Goal: Task Accomplishment & Management: Complete application form

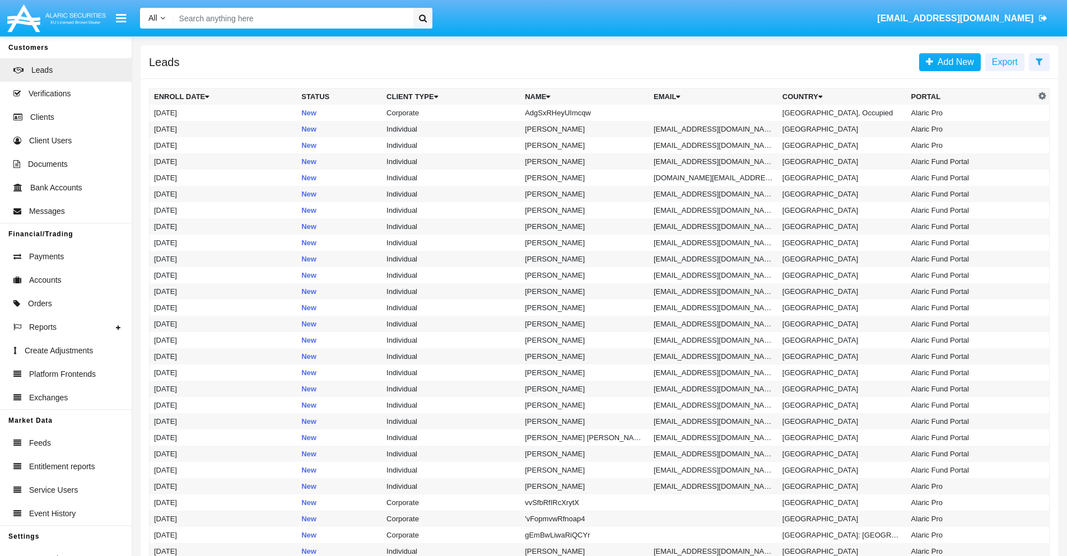
click at [1039, 61] on icon at bounding box center [1039, 61] width 7 height 9
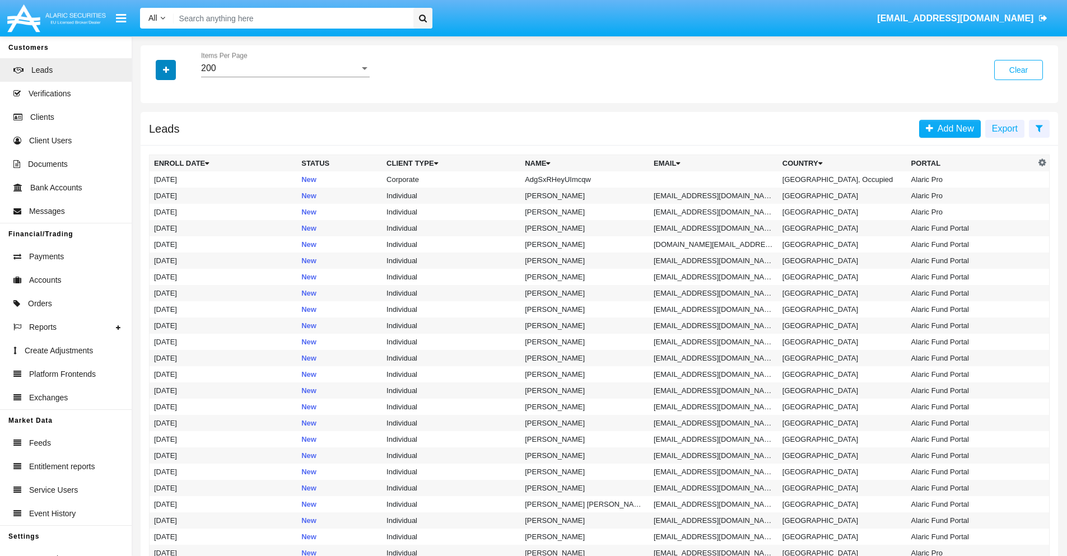
click at [166, 69] on icon "button" at bounding box center [166, 70] width 6 height 8
click at [175, 125] on span "Name" at bounding box center [175, 125] width 24 height 13
click at [154, 130] on input "Name" at bounding box center [153, 130] width 1 height 1
checkbox input "true"
click at [166, 69] on icon "button" at bounding box center [166, 70] width 6 height 8
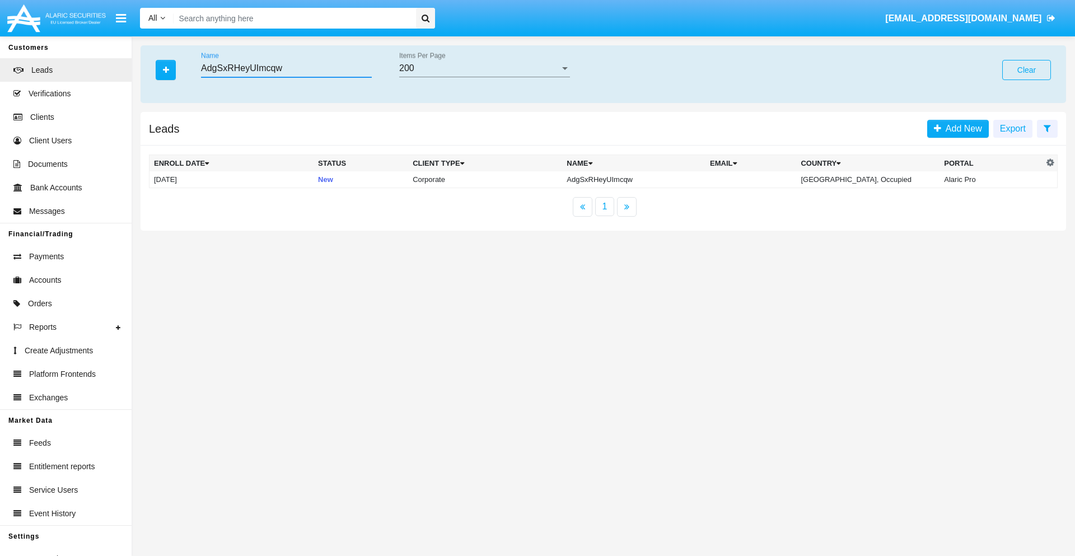
type input "AdgSxRHeyUImcqw"
click at [636, 179] on td "AdgSxRHeyUImcqw" at bounding box center [633, 179] width 143 height 17
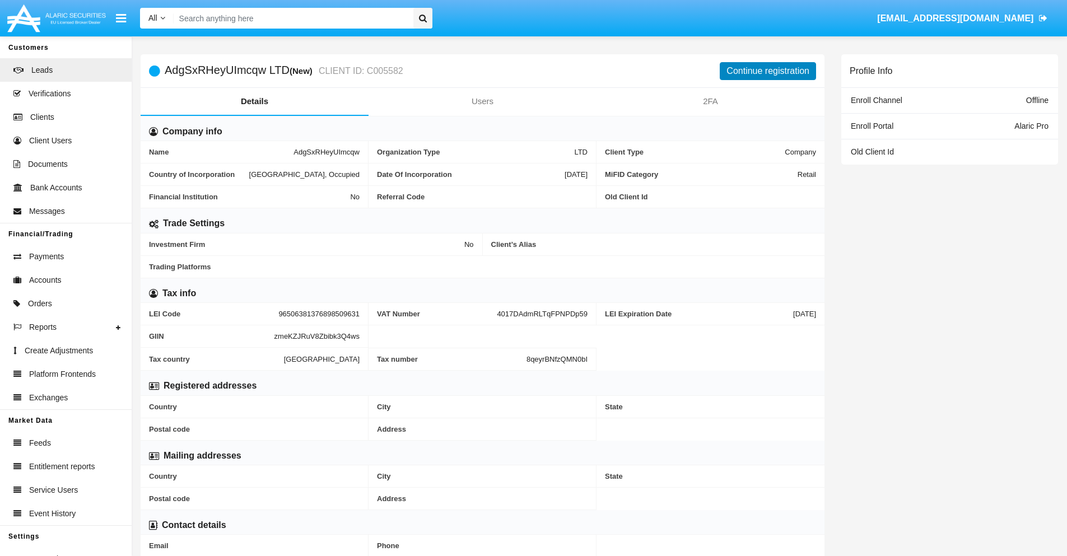
click at [768, 71] on button "Continue registration" at bounding box center [768, 71] width 96 height 18
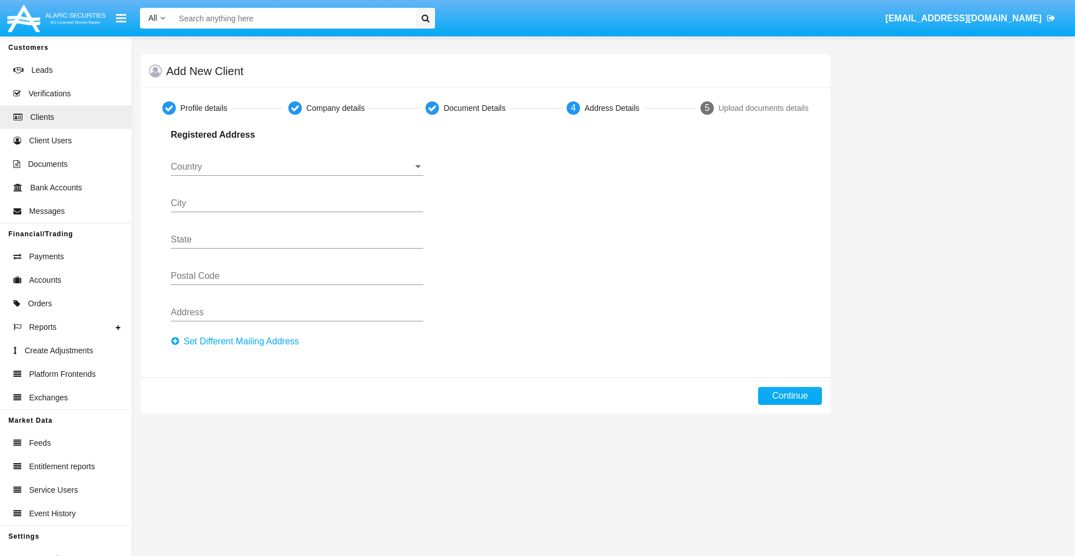
click at [238, 342] on button "Set Different Mailing Address" at bounding box center [238, 342] width 135 height 18
click at [297, 167] on input "Country" at bounding box center [297, 167] width 253 height 10
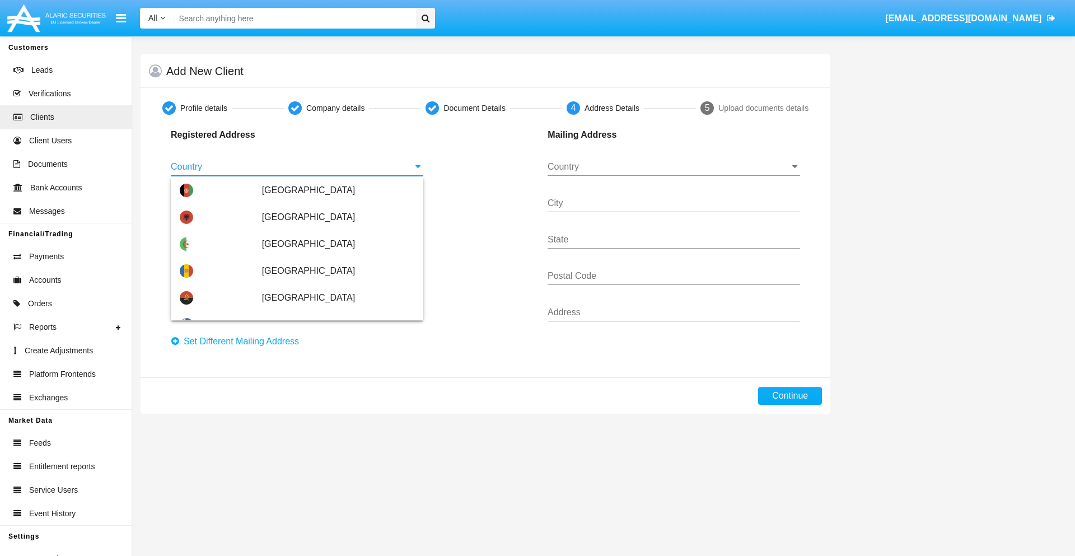
type input "[GEOGRAPHIC_DATA]"
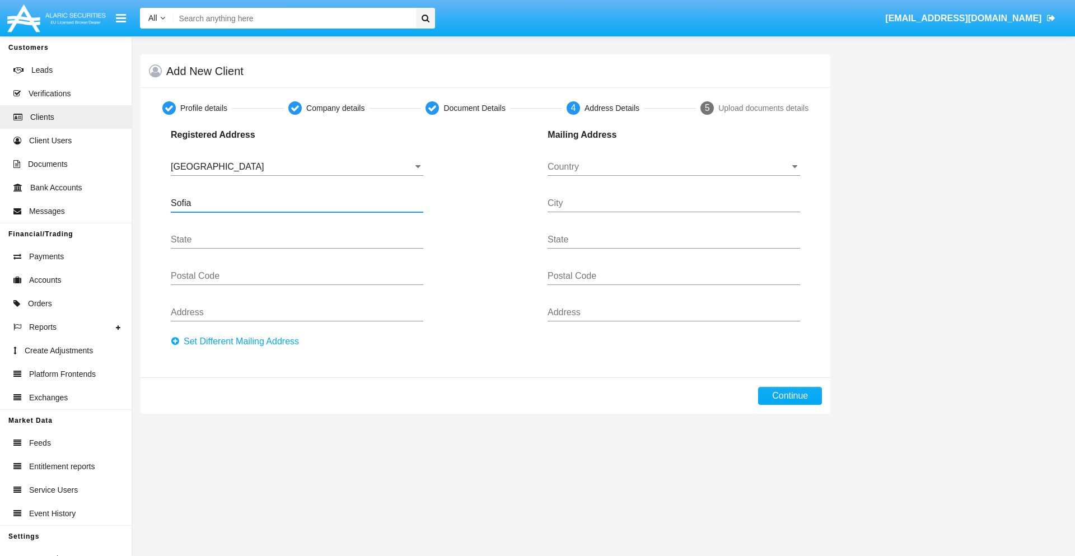
type input "Sofia"
type input "1000"
type input "[PERSON_NAME]"
click at [674, 167] on input "Country" at bounding box center [674, 167] width 253 height 10
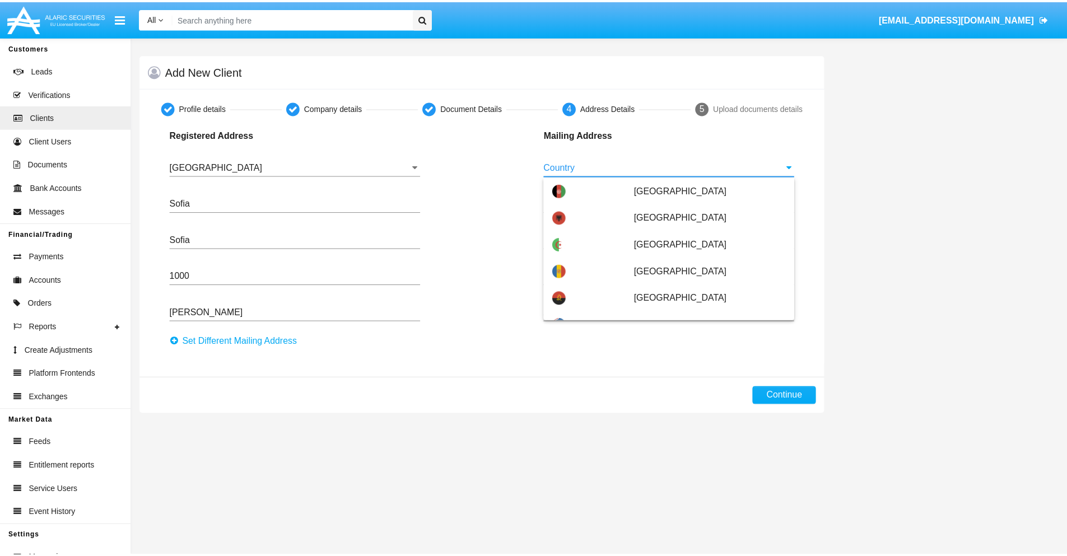
scroll to position [72, 0]
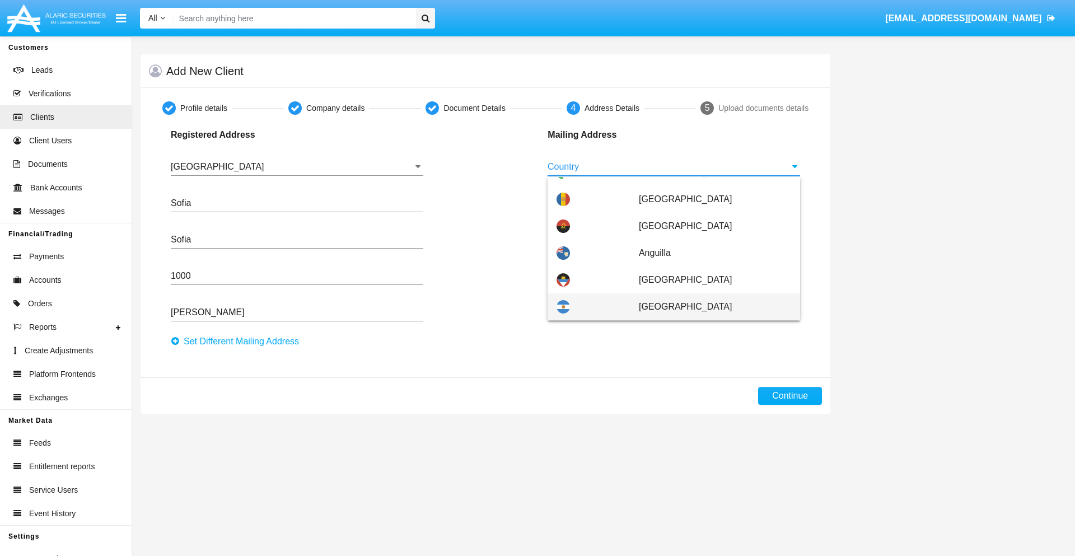
click at [709, 307] on span "Argentina" at bounding box center [715, 306] width 152 height 27
type input "Argentina"
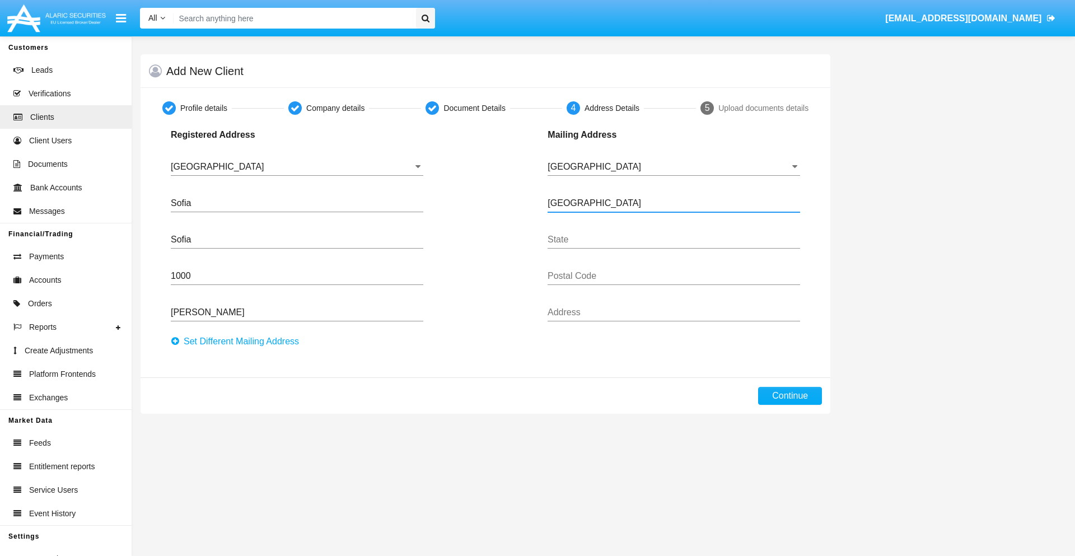
type input "Buenos Aires"
type input "7777"
type input "Test Mail Address"
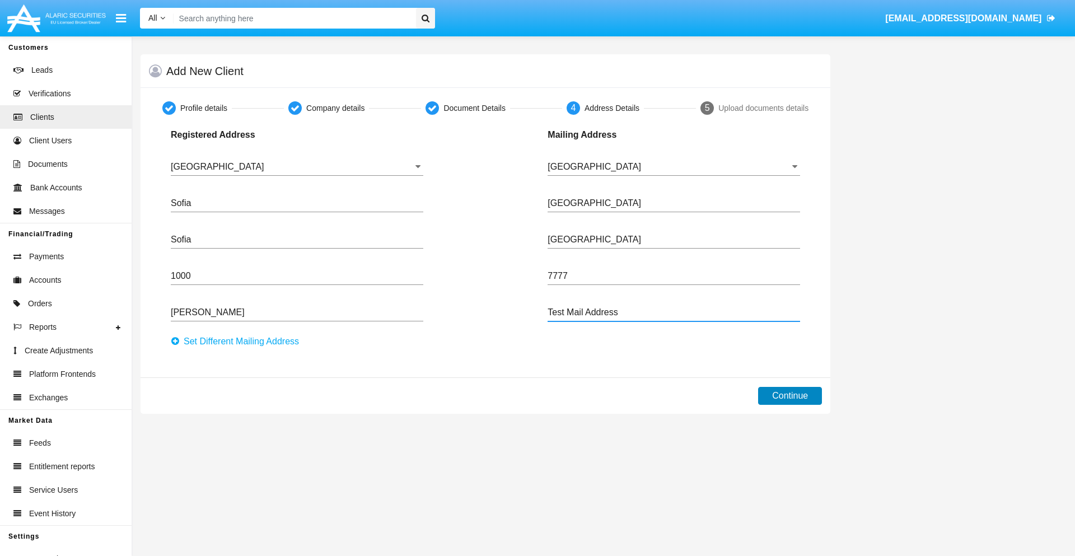
click at [790, 396] on button "Continue" at bounding box center [790, 396] width 64 height 18
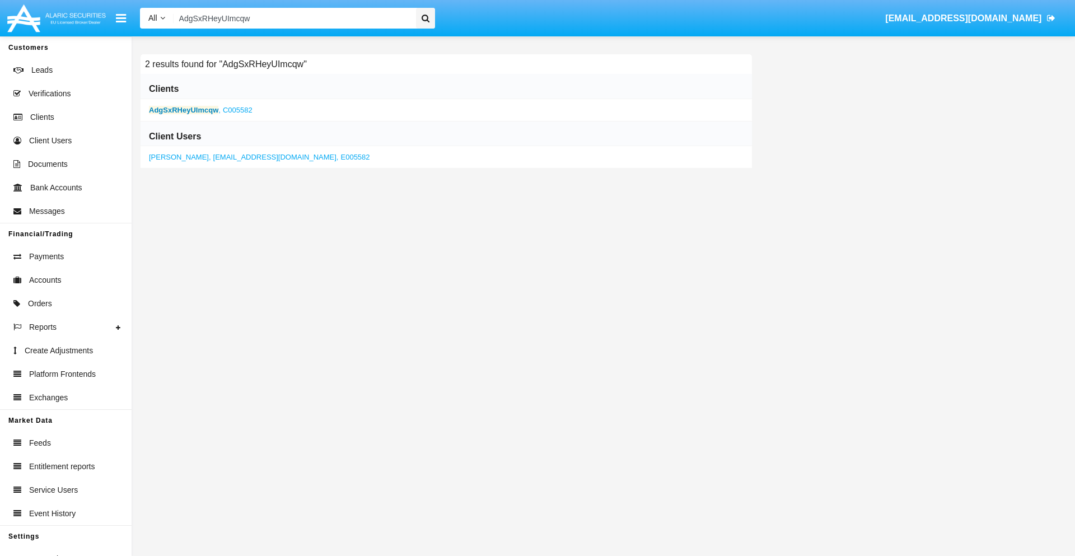
type input "AdgSxRHeyUImcqw"
click at [184, 110] on b "AdgSxRHeyUImcqw" at bounding box center [183, 110] width 69 height 8
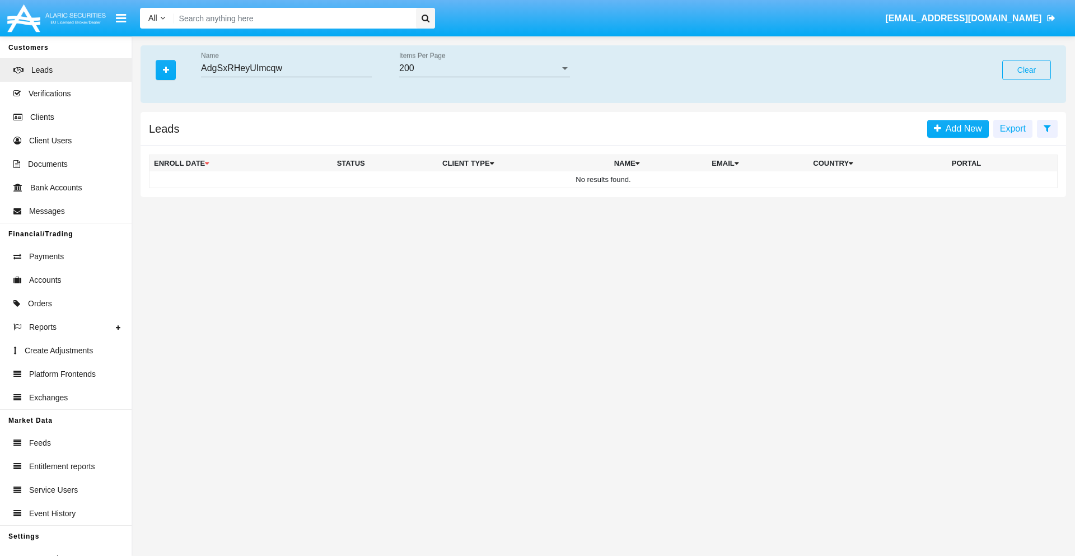
click at [1027, 70] on button "Clear" at bounding box center [1027, 70] width 49 height 20
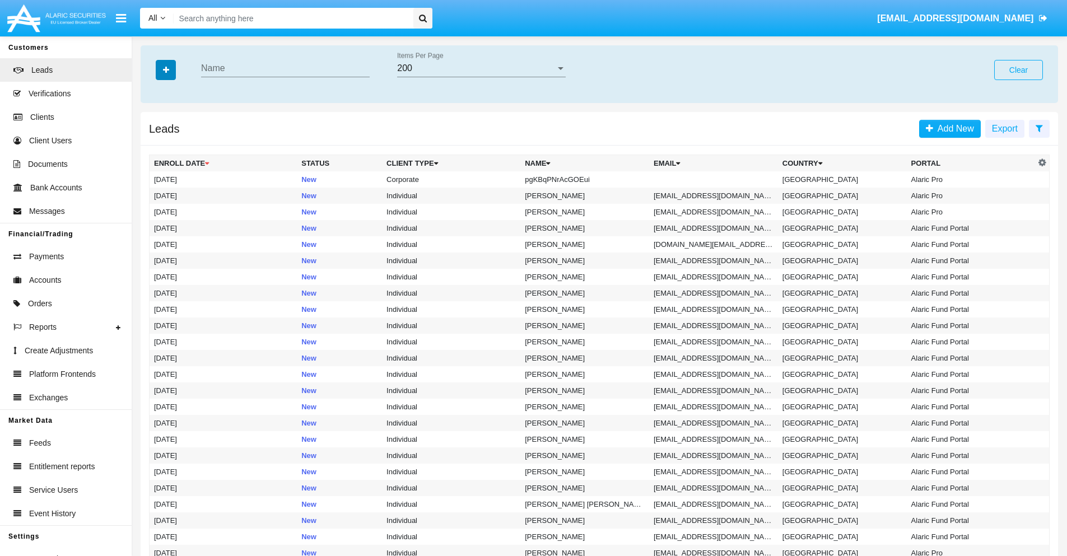
click at [166, 69] on icon "button" at bounding box center [166, 70] width 6 height 8
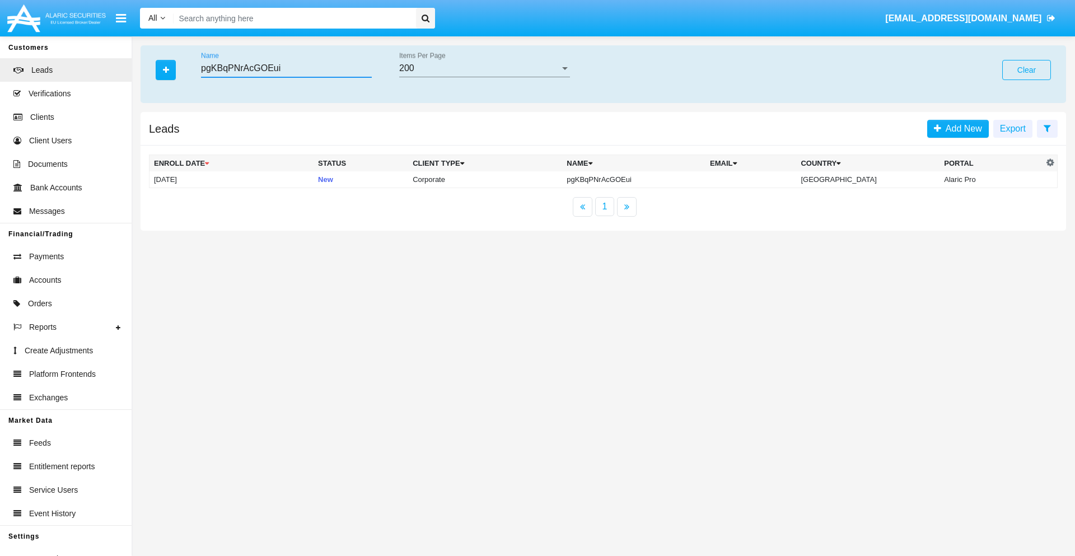
type input "pgKBqPNrAcGOEui"
click at [644, 179] on td "pgKBqPNrAcGOEui" at bounding box center [633, 179] width 143 height 17
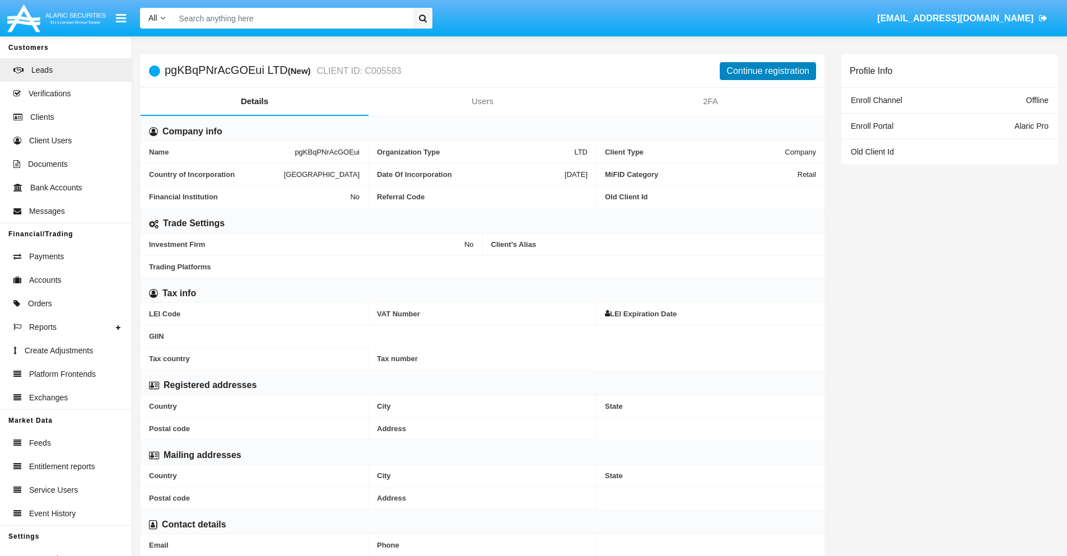
click at [768, 71] on button "Continue registration" at bounding box center [768, 71] width 96 height 18
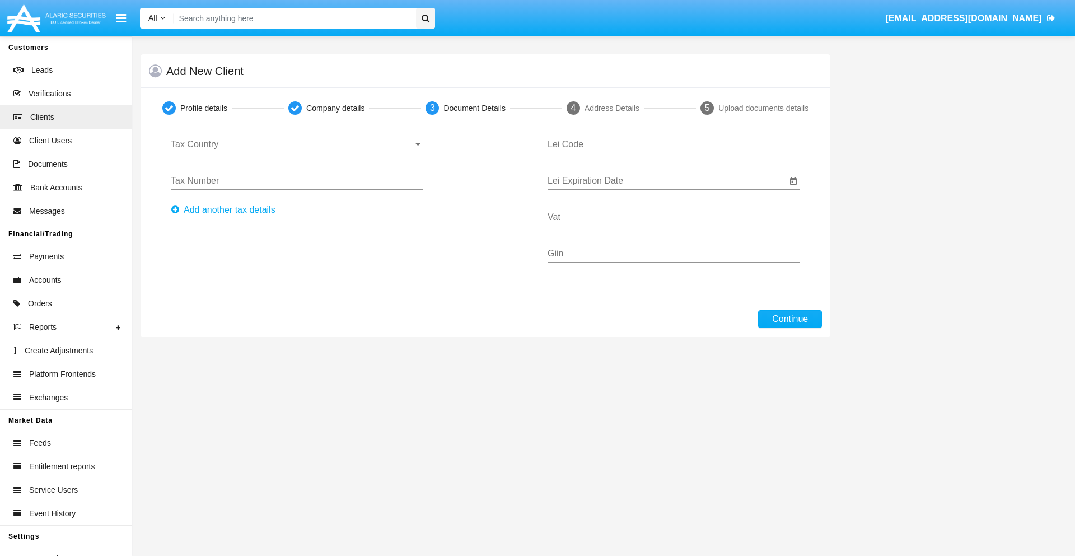
click at [297, 145] on input "Tax Country" at bounding box center [297, 144] width 253 height 10
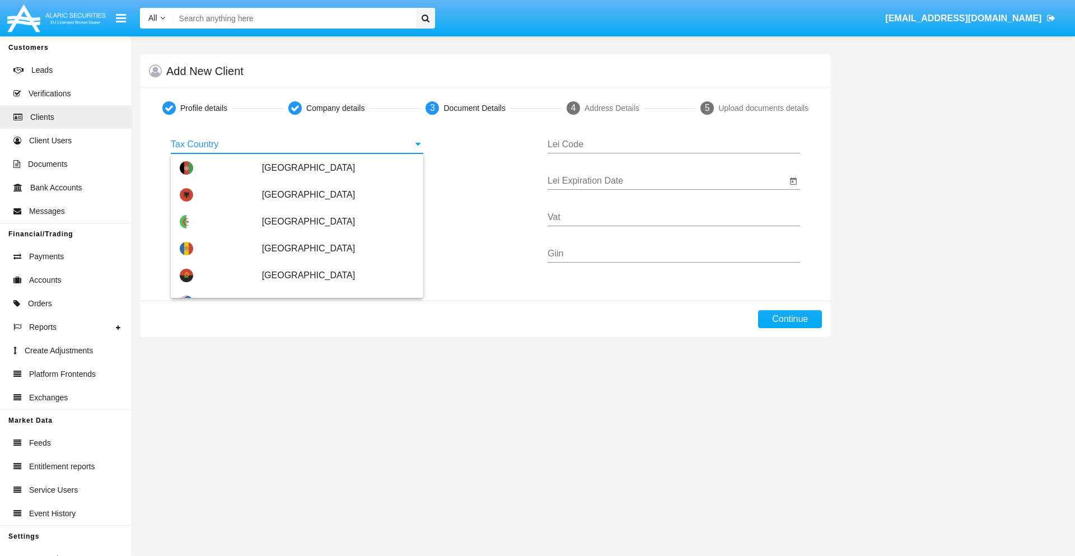
scroll to position [663, 0]
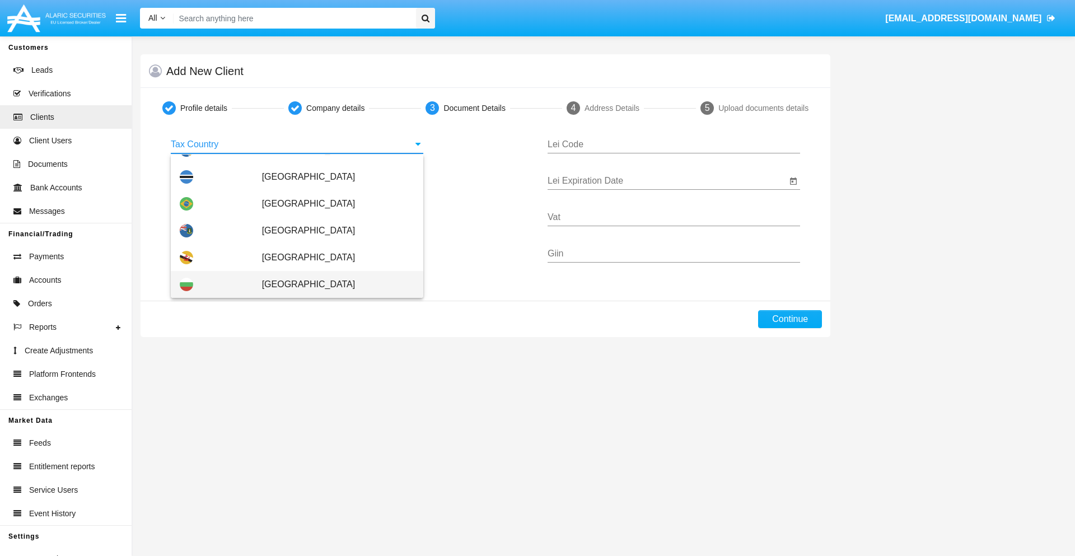
click at [332, 285] on span "[GEOGRAPHIC_DATA]" at bounding box center [338, 284] width 152 height 27
type input "[GEOGRAPHIC_DATA]"
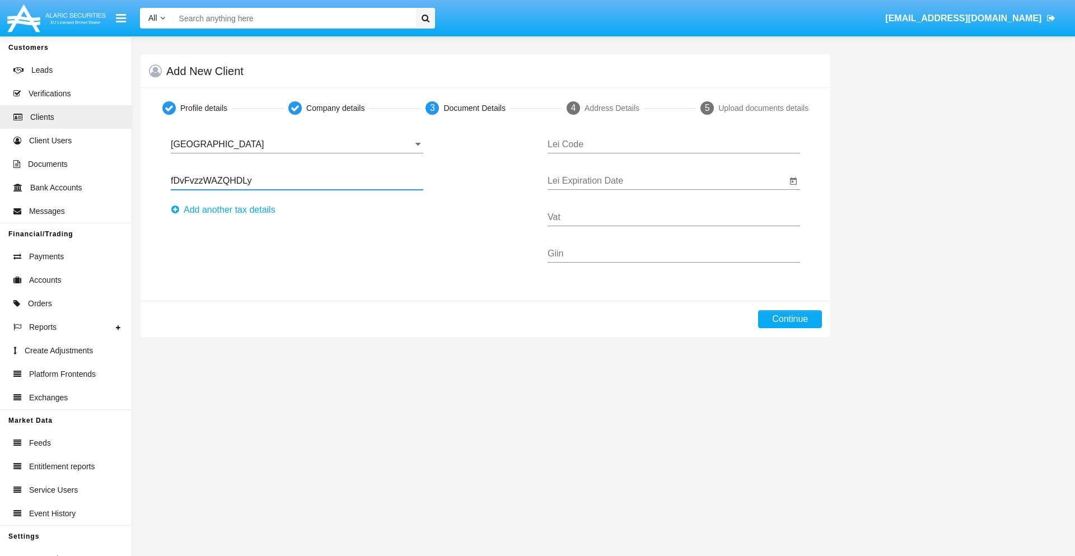
type input "fDvFvzzWAZQHDLy"
click at [226, 210] on button "Аdd another tax details" at bounding box center [226, 210] width 111 height 18
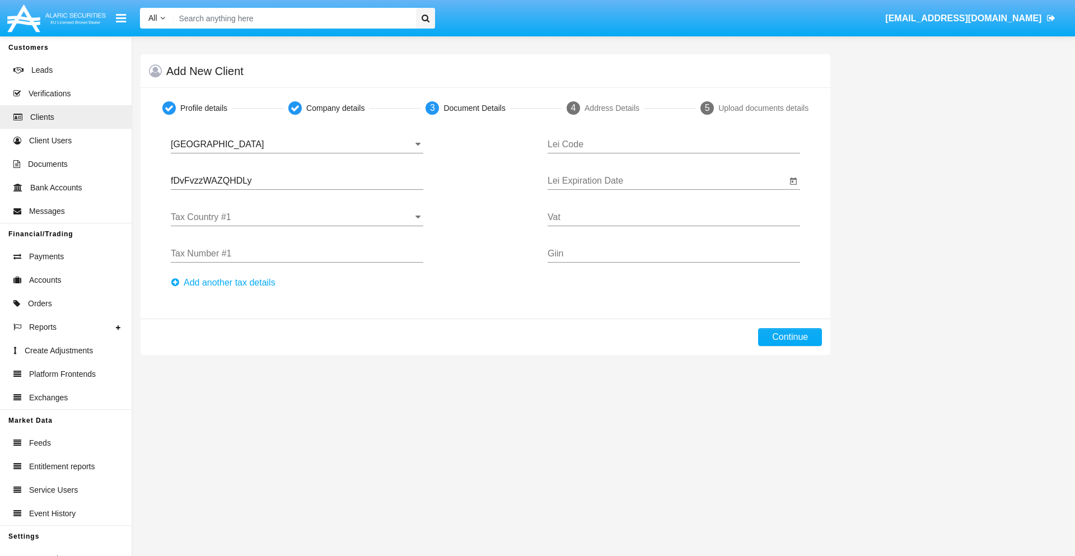
click at [297, 217] on input "Tax Country #1" at bounding box center [297, 217] width 253 height 10
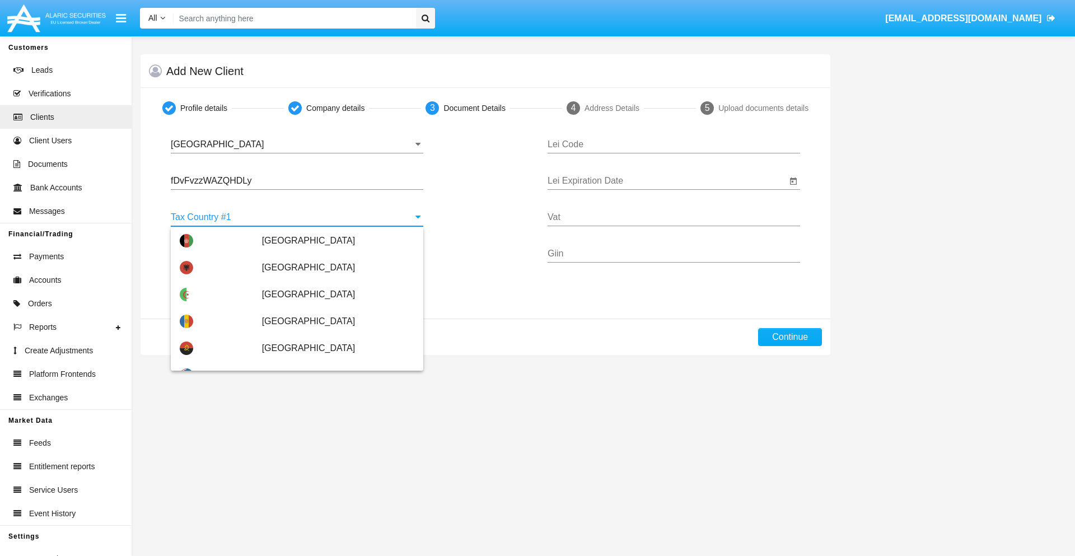
scroll to position [2491, 0]
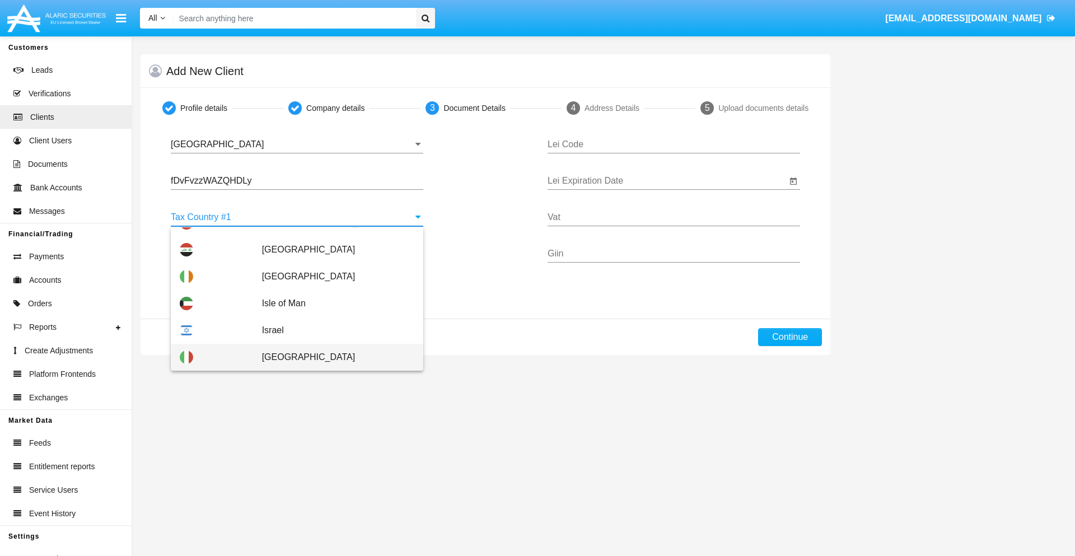
click at [332, 357] on span "Italy" at bounding box center [338, 357] width 152 height 27
type input "Italy"
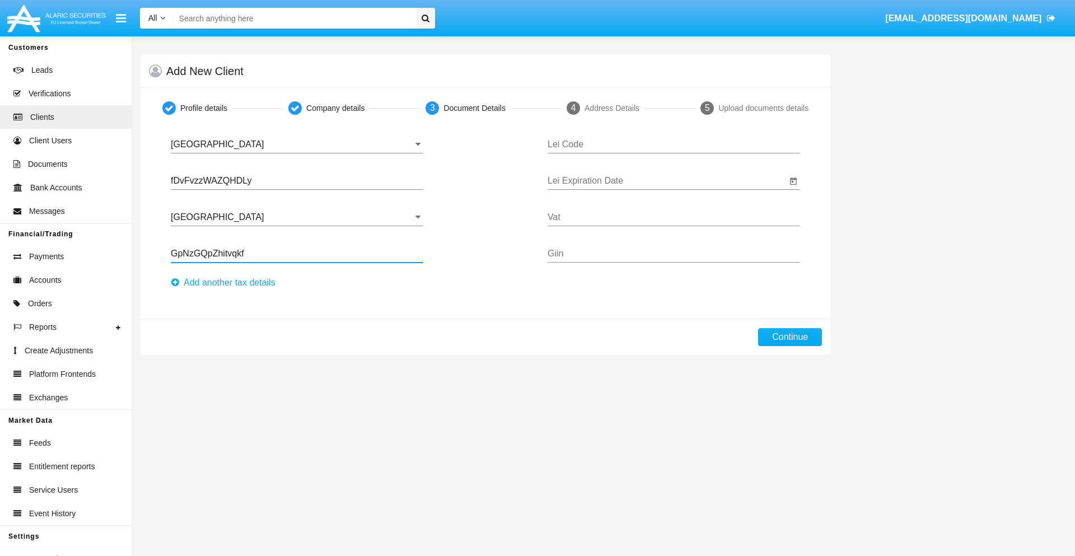
type input "GpNzGQpZhitvqkf"
click at [226, 283] on button "Аdd another tax details" at bounding box center [226, 283] width 111 height 18
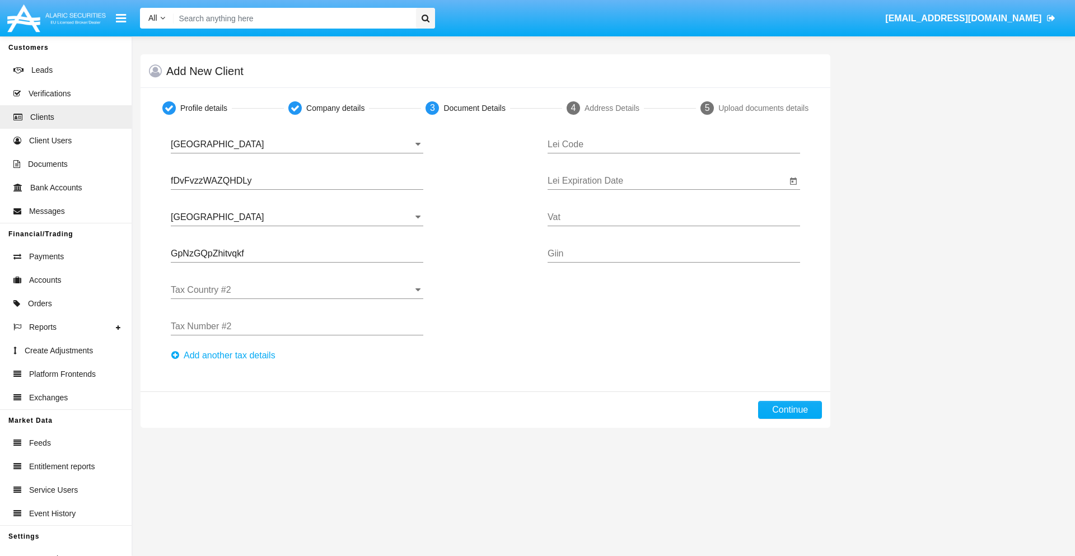
click at [297, 290] on input "Tax Country #2" at bounding box center [297, 290] width 253 height 10
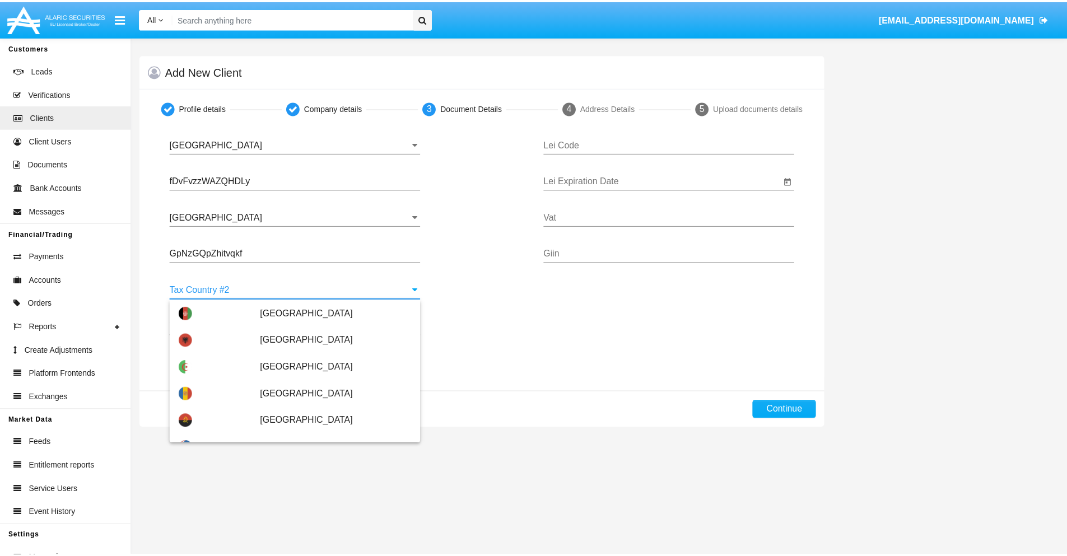
scroll to position [4992, 0]
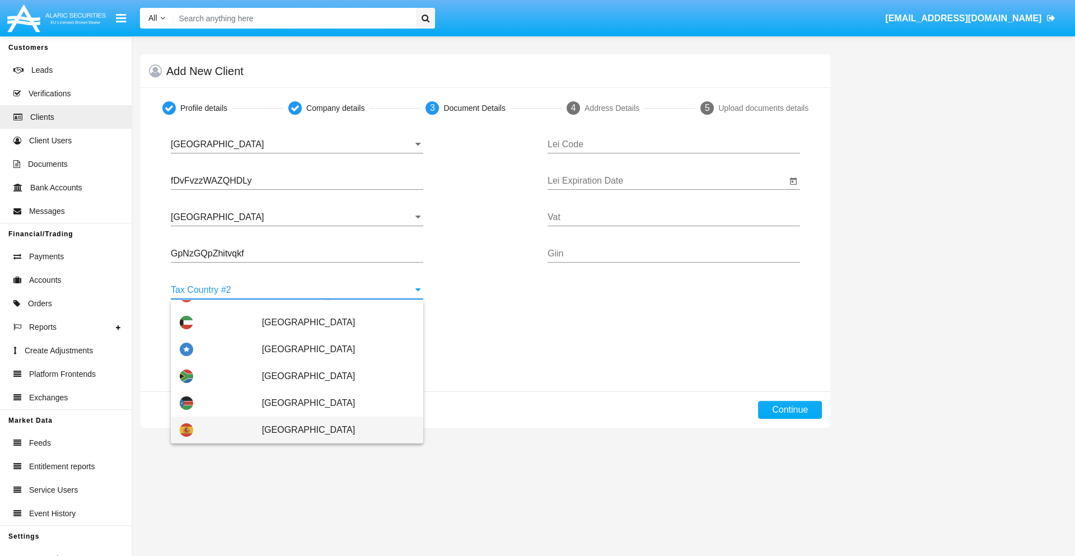
click at [332, 430] on span "Spain" at bounding box center [338, 430] width 152 height 27
type input "Spain"
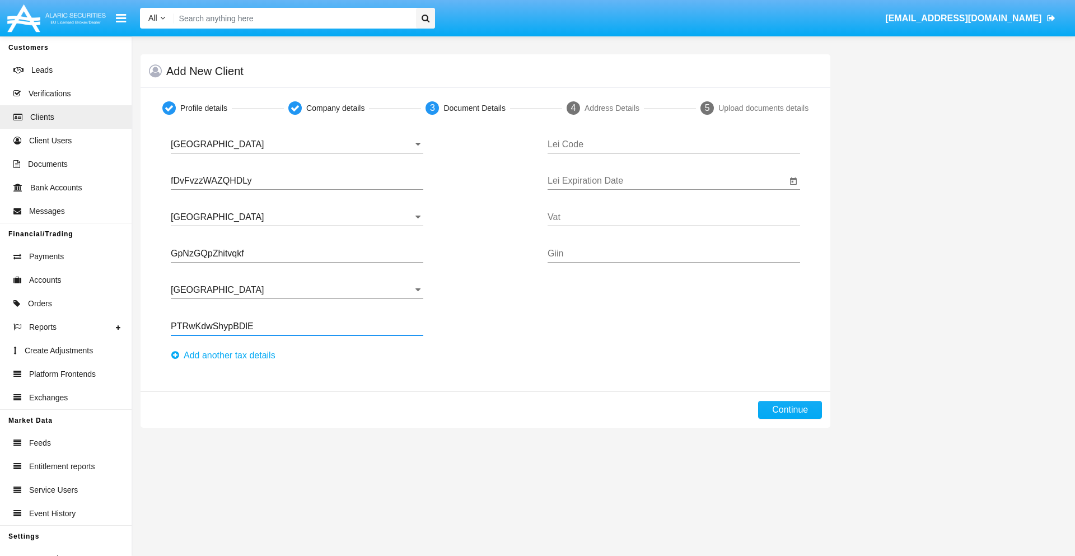
type input "PTRwKdwShypBDlE"
type input "BJURJNHAPQXMMEVCKQQY"
click at [667, 181] on input "Lei Expiration Date" at bounding box center [667, 181] width 239 height 10
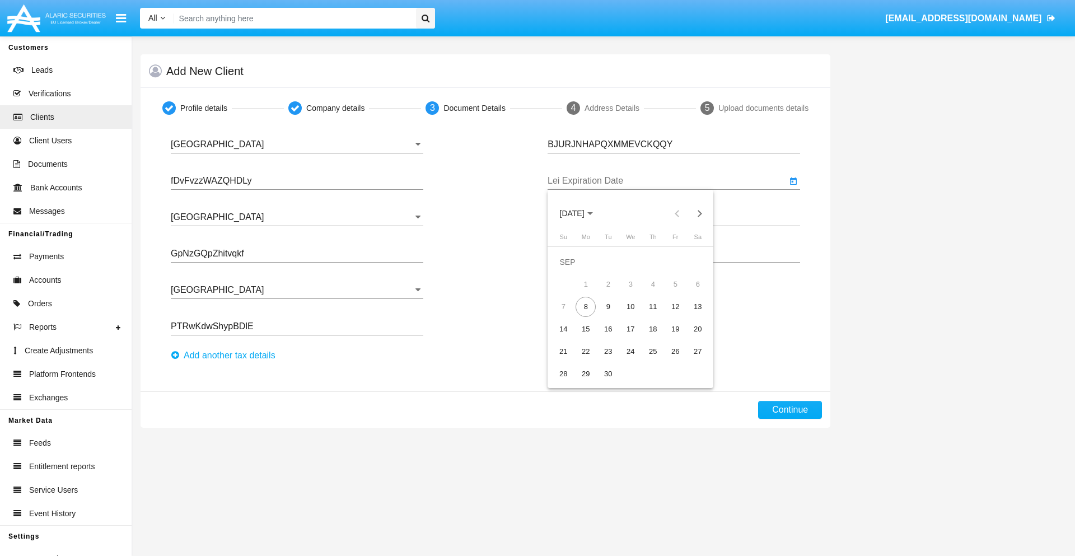
click at [581, 213] on span "SEP 2025" at bounding box center [572, 213] width 25 height 9
click at [689, 315] on div "2040" at bounding box center [689, 315] width 35 height 20
click at [611, 293] on div "JUN" at bounding box center [611, 293] width 35 height 20
click at [675, 306] on div "15" at bounding box center [675, 307] width 20 height 20
type input "[DATE]"
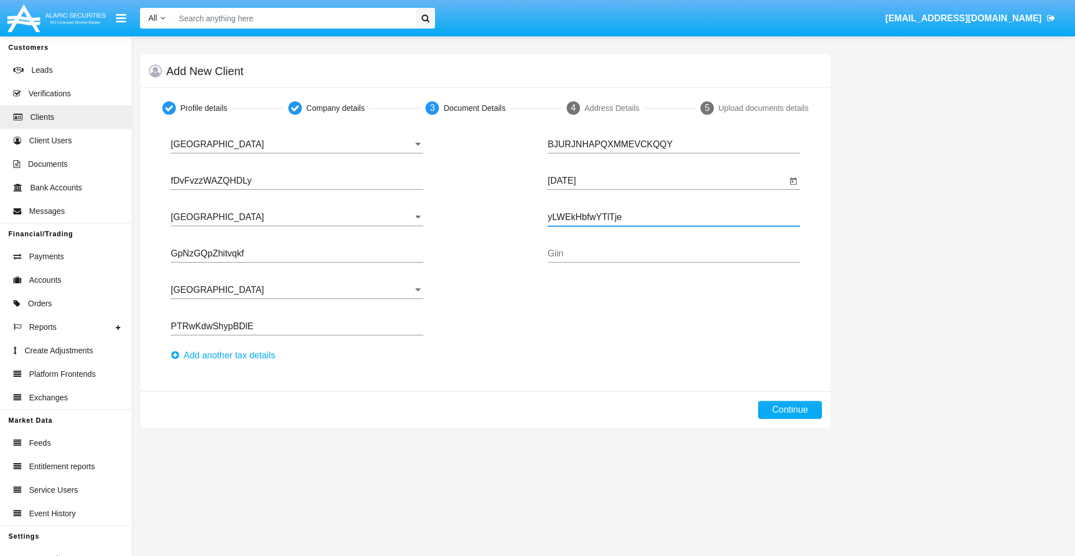
type input "yLWEkHbfwYTlTje"
type input "gWAKwxybTglpMQy"
click at [790, 410] on button "Continue" at bounding box center [790, 410] width 64 height 18
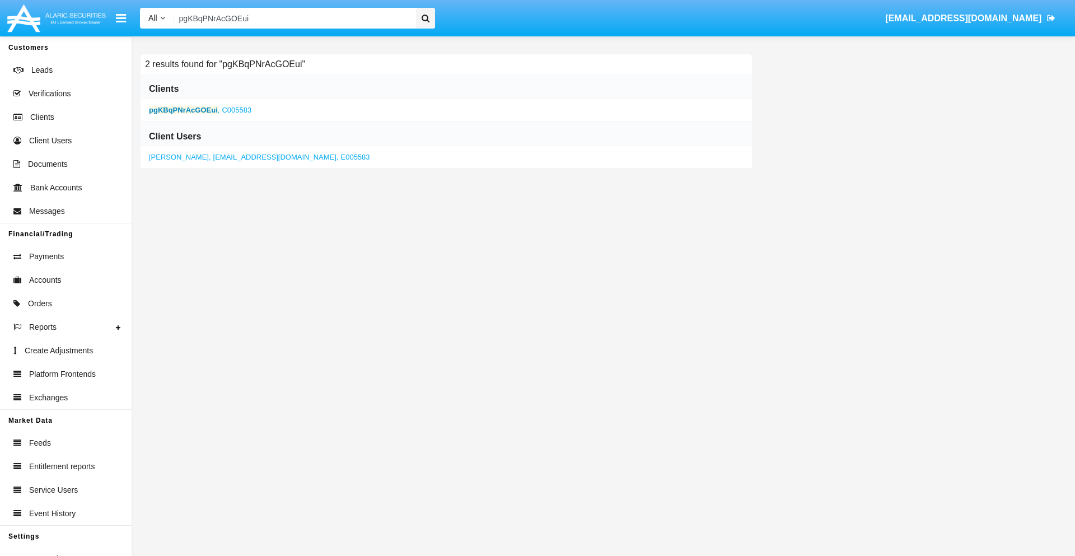
type input "pgKBqPNrAcGOEui"
click at [183, 110] on b "pgKBqPNrAcGOEui" at bounding box center [183, 110] width 69 height 8
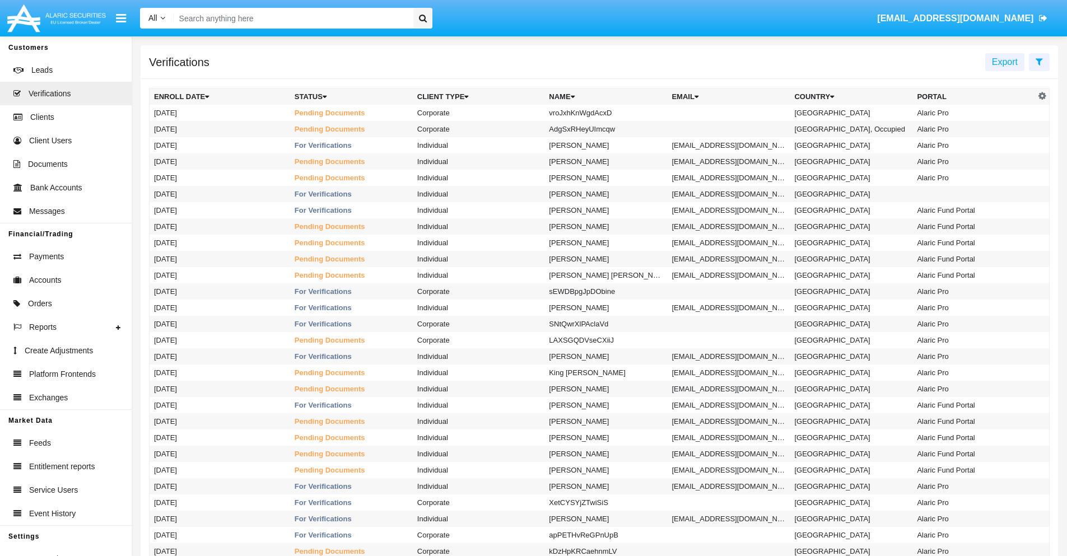
click at [1039, 61] on icon at bounding box center [1039, 61] width 7 height 9
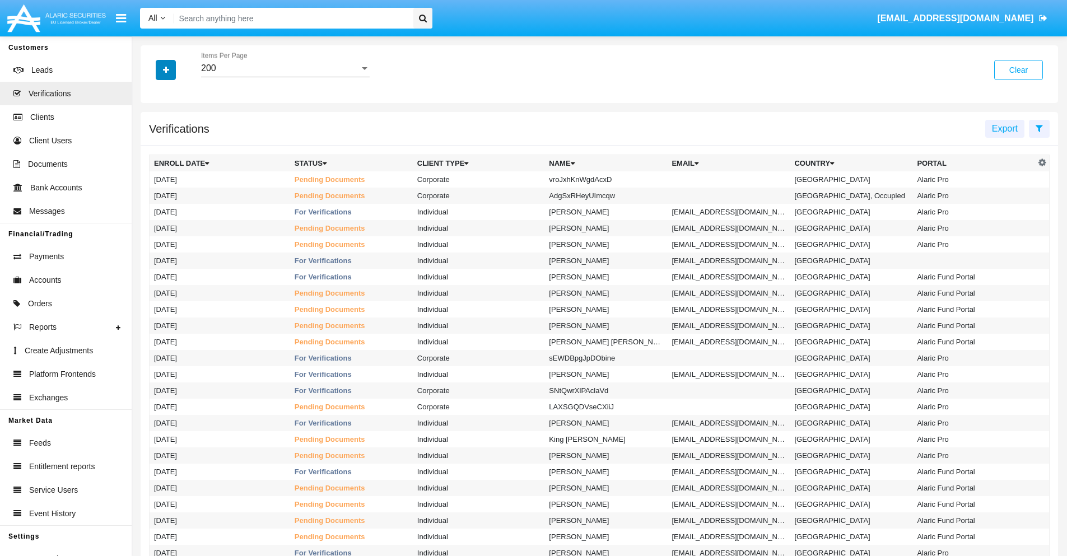
click at [166, 69] on icon "button" at bounding box center [166, 70] width 6 height 8
click at [175, 142] on span "Name" at bounding box center [175, 141] width 24 height 13
click at [154, 146] on input "Name" at bounding box center [153, 146] width 1 height 1
checkbox input "true"
click at [166, 69] on icon "button" at bounding box center [166, 70] width 6 height 8
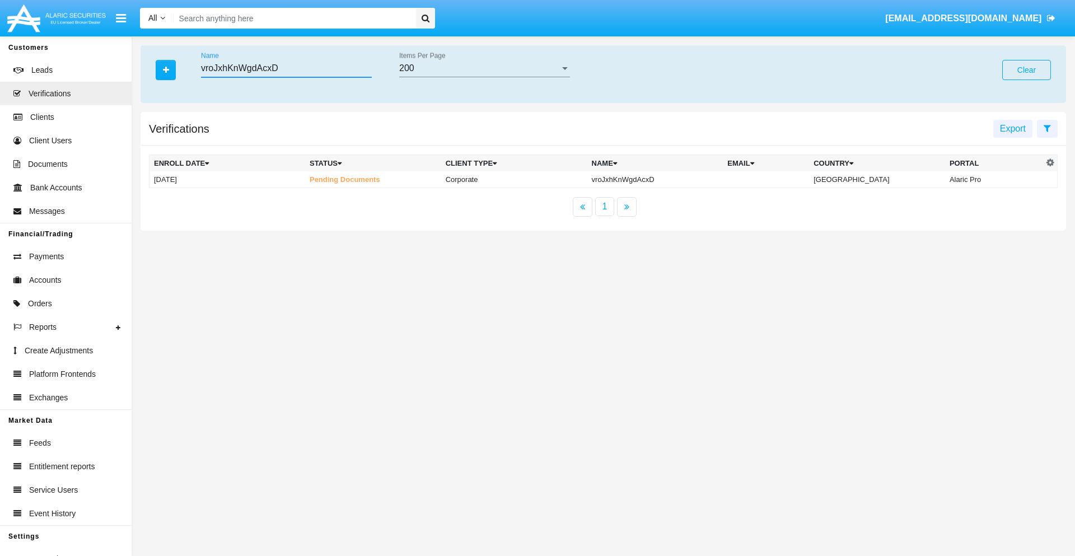
type input "vroJxhKnWgdAcxD"
click at [664, 179] on td "vroJxhKnWgdAcxD" at bounding box center [656, 179] width 136 height 17
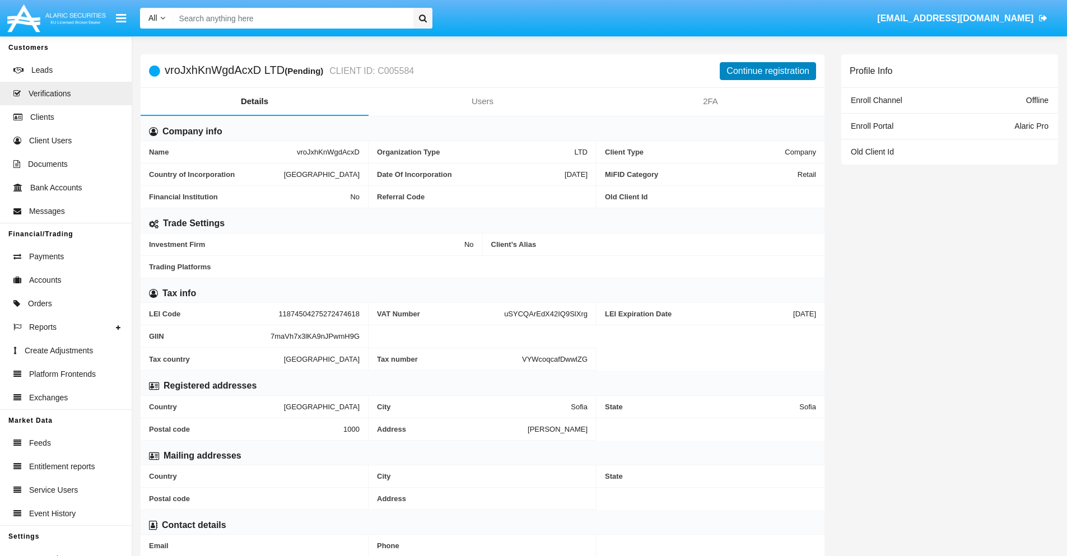
click at [768, 71] on button "Continue registration" at bounding box center [768, 71] width 96 height 18
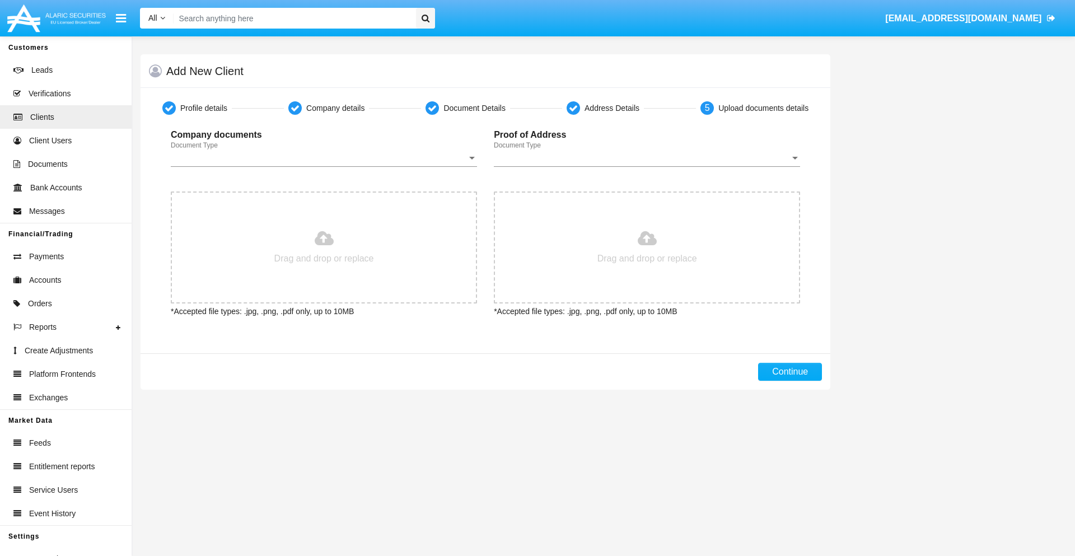
click at [324, 158] on span "Document Type" at bounding box center [319, 158] width 296 height 10
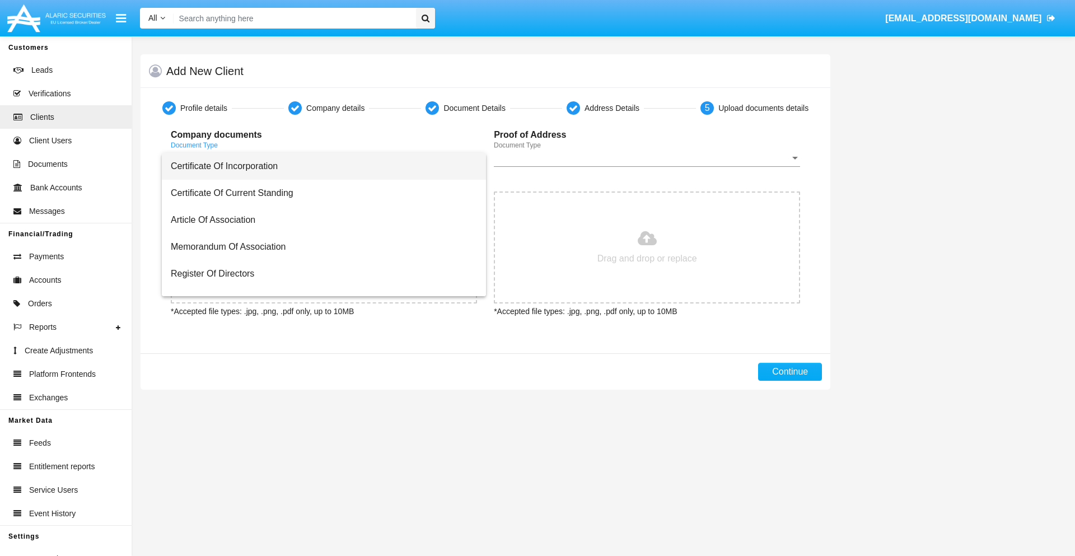
click at [320, 166] on span "Certificate Of Incorporation" at bounding box center [324, 166] width 306 height 27
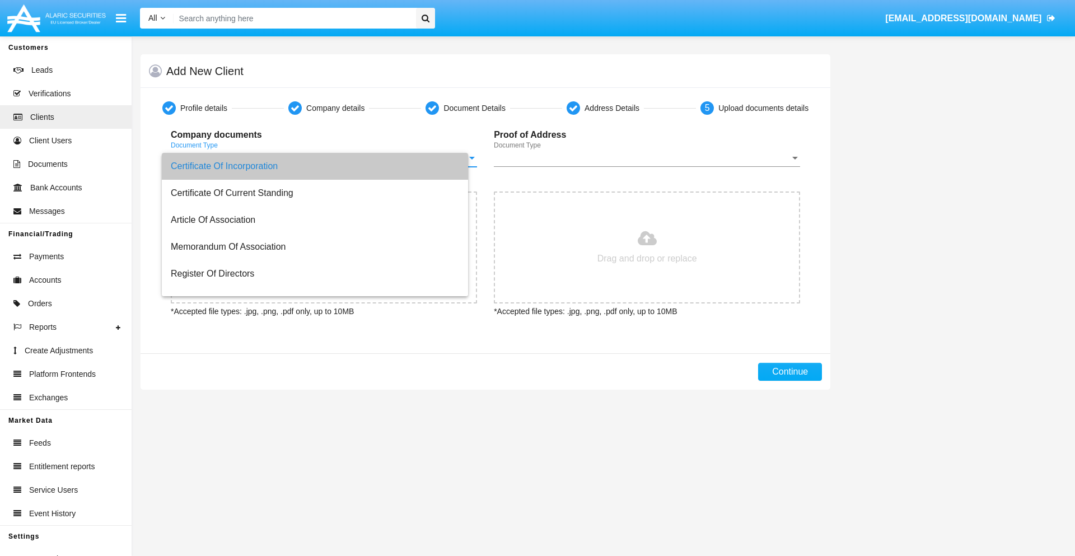
type input "C:\fakepath\passport.png"
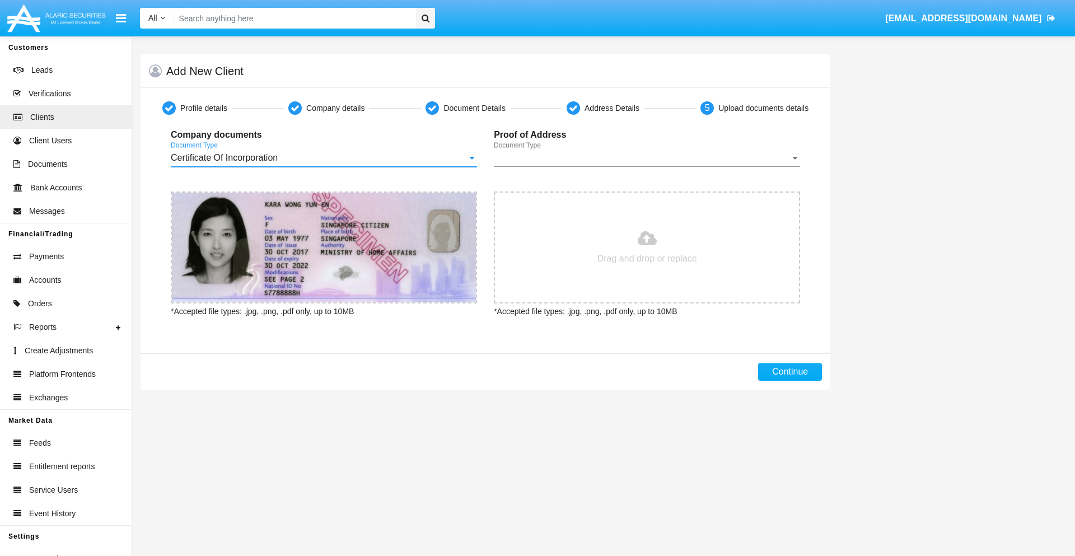
click at [647, 158] on span "Document Type" at bounding box center [642, 158] width 296 height 10
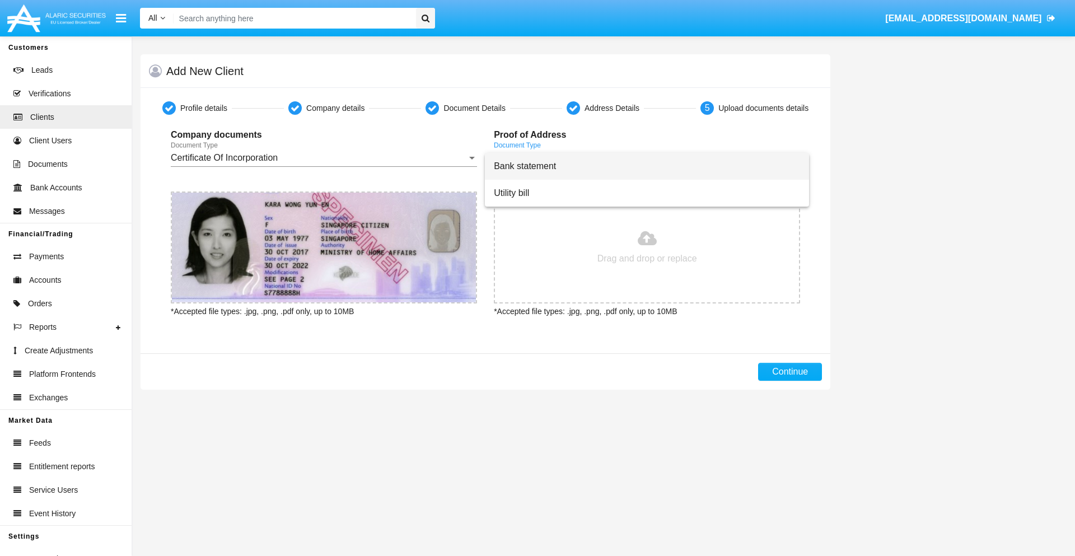
click at [647, 166] on span "Bank statement" at bounding box center [647, 166] width 306 height 27
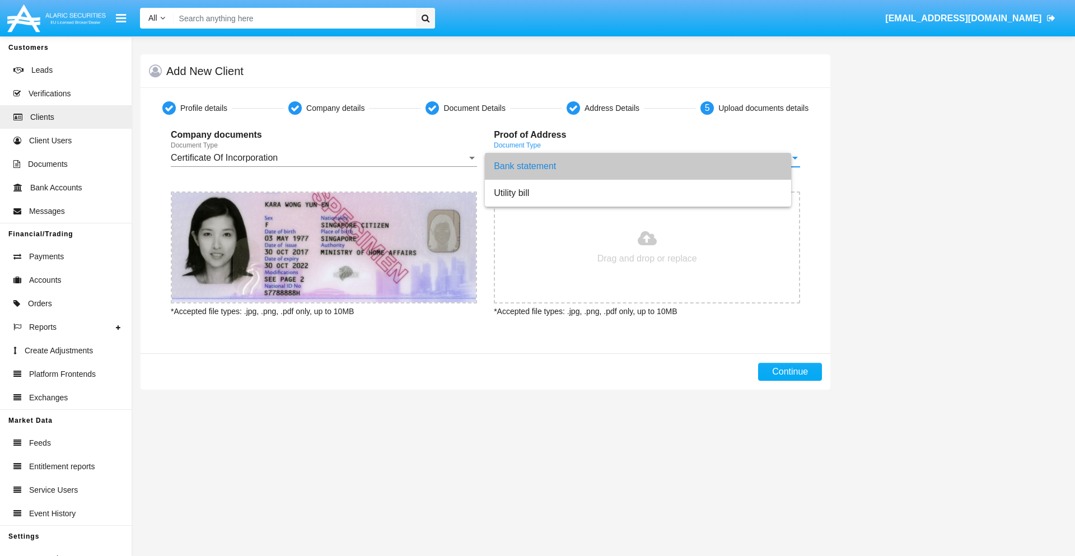
type input "C:\fakepath\bank-statement.png"
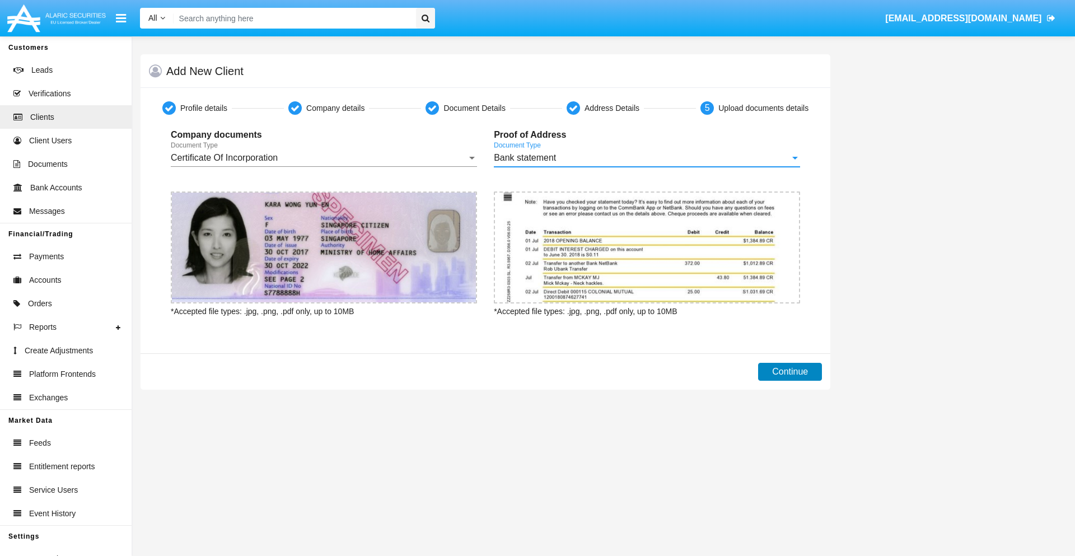
click at [790, 372] on button "Continue" at bounding box center [790, 372] width 64 height 18
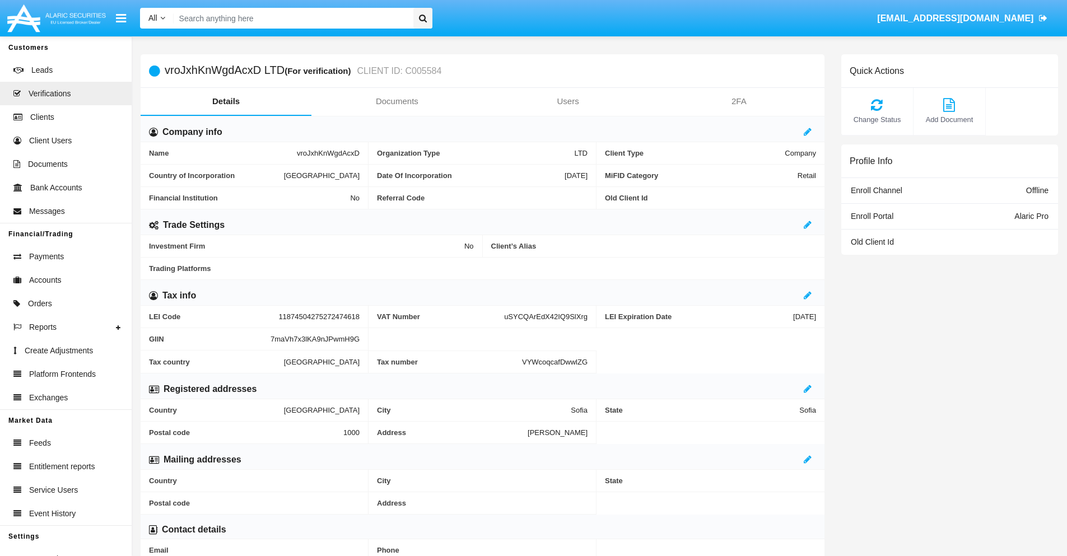
click at [397, 101] on link "Documents" at bounding box center [396, 101] width 171 height 27
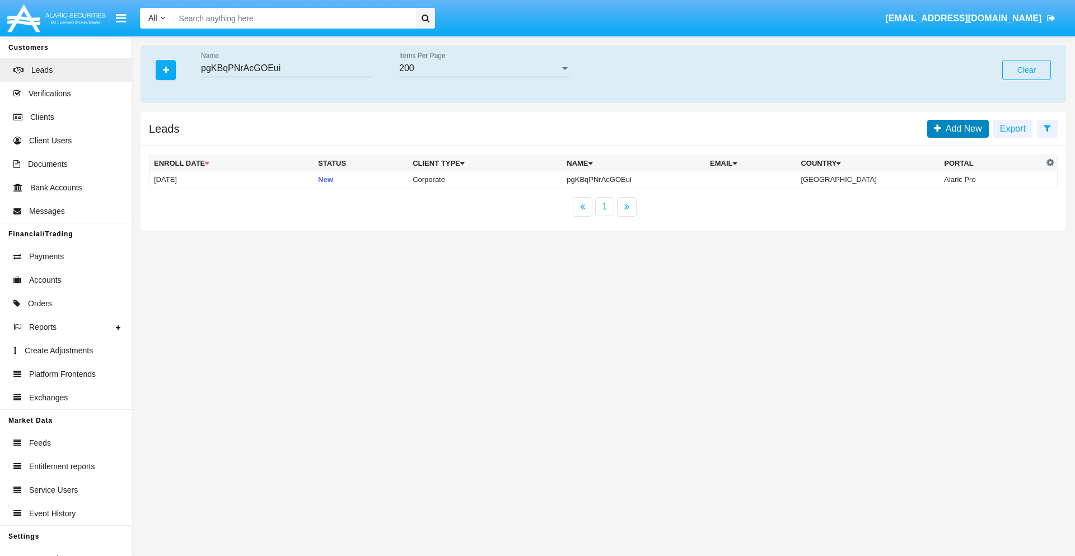
click at [962, 128] on span "Add New" at bounding box center [962, 129] width 41 height 10
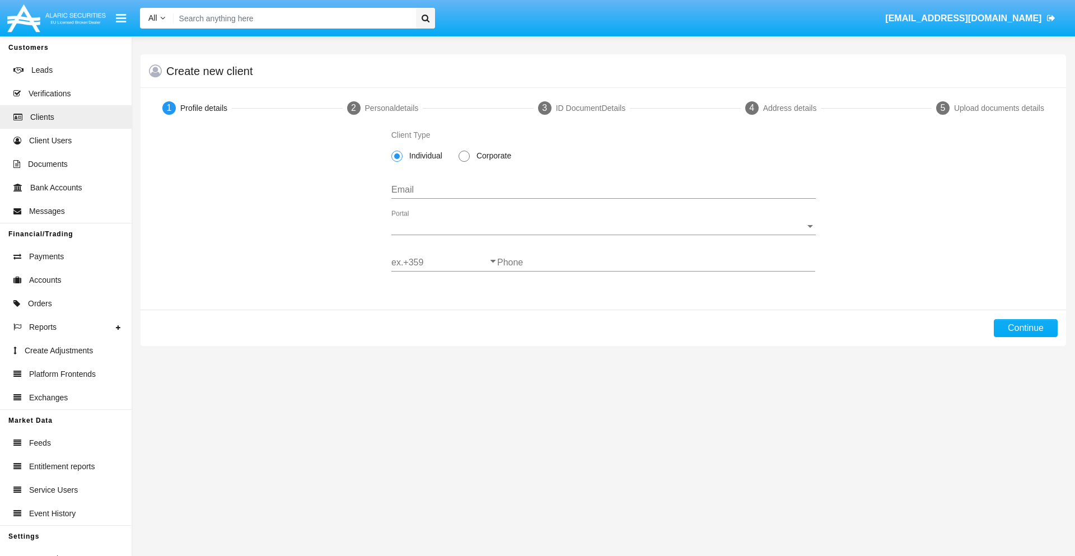
click at [492, 156] on span "Corporate" at bounding box center [492, 156] width 44 height 12
click at [464, 162] on input "Corporate" at bounding box center [464, 162] width 1 height 1
radio input "true"
type input "emmwz74j@0-gm6t2.jp"
click at [603, 226] on span "Portal" at bounding box center [599, 226] width 414 height 10
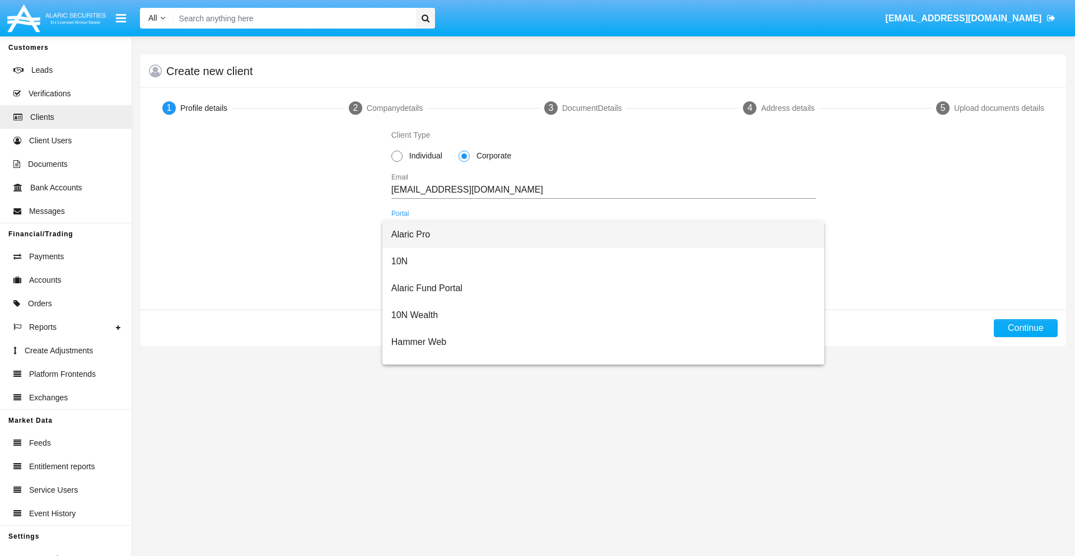
click at [599, 235] on span "Alaric Pro" at bounding box center [604, 234] width 425 height 27
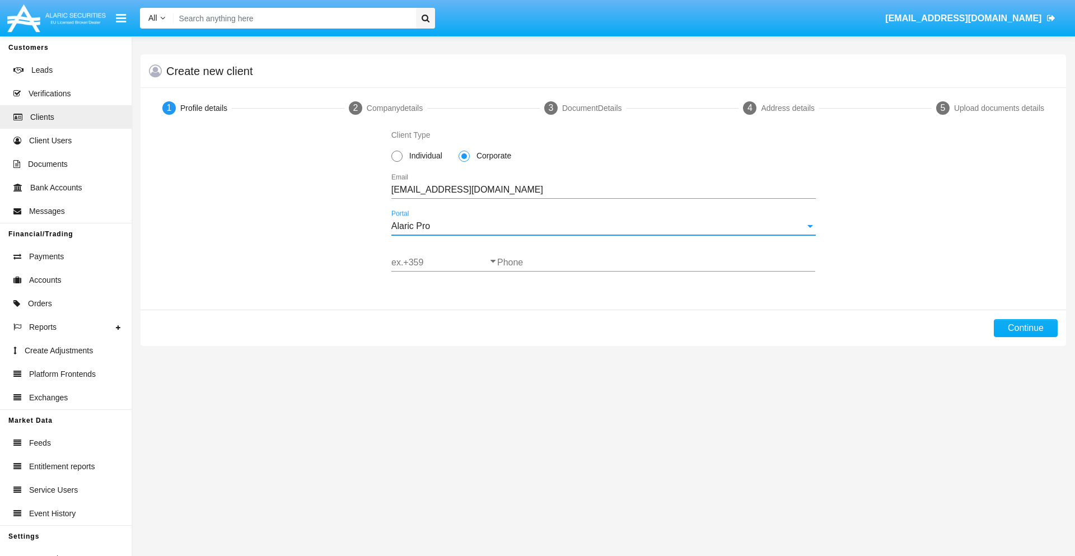
click at [444, 263] on input "ex.+359" at bounding box center [445, 263] width 106 height 10
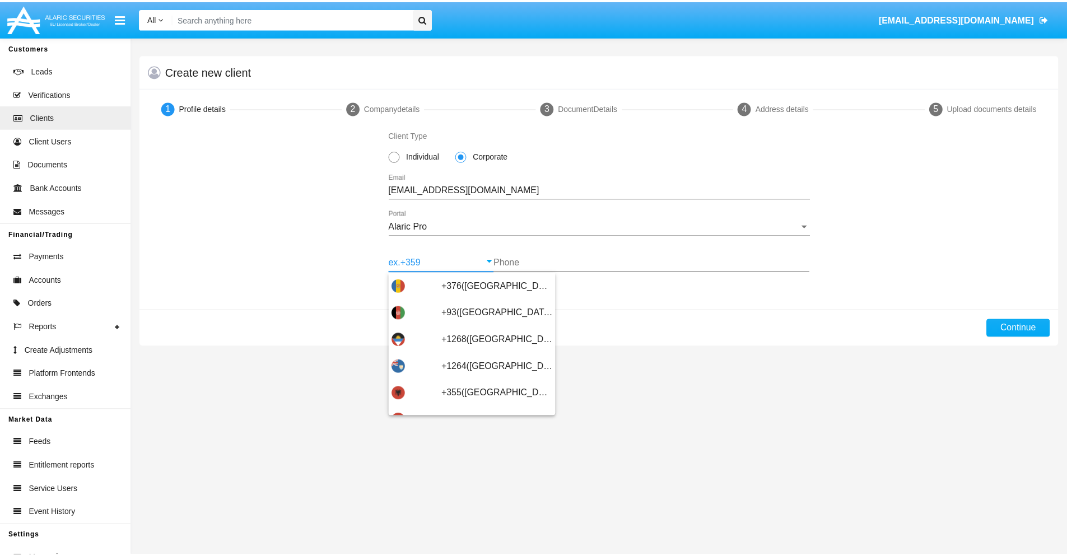
scroll to position [367, 0]
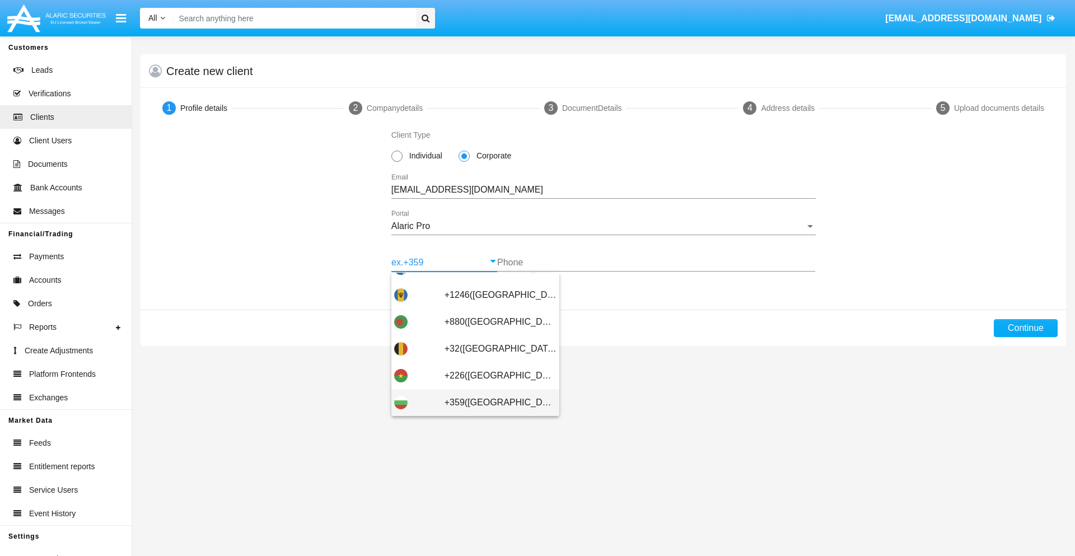
click at [492, 403] on span "+359(Bulgaria)" at bounding box center [501, 402] width 112 height 27
type input "+359(Bulgaria)"
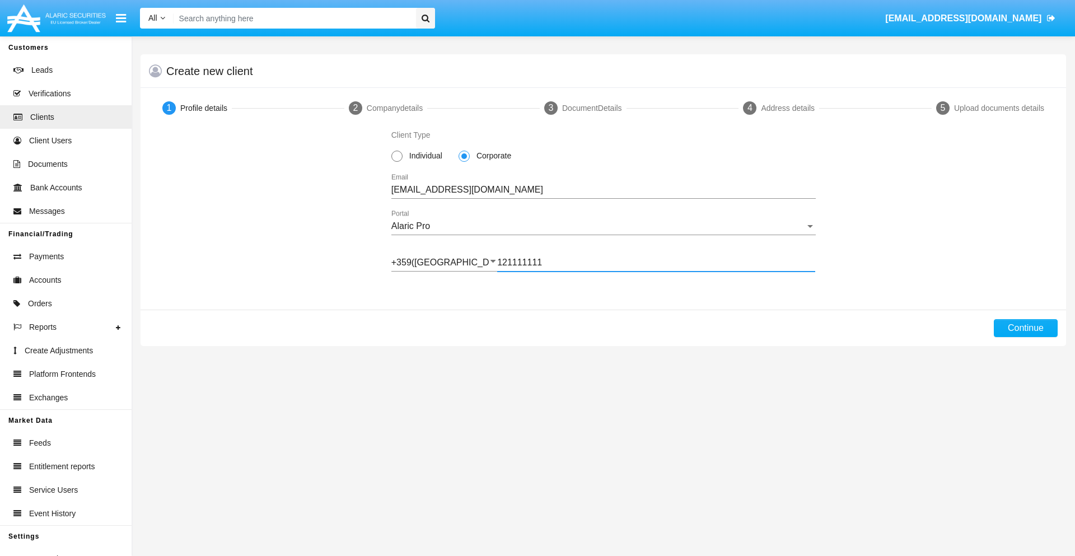
type input "121111111"
click at [1026, 328] on button "Continue" at bounding box center [1026, 328] width 64 height 18
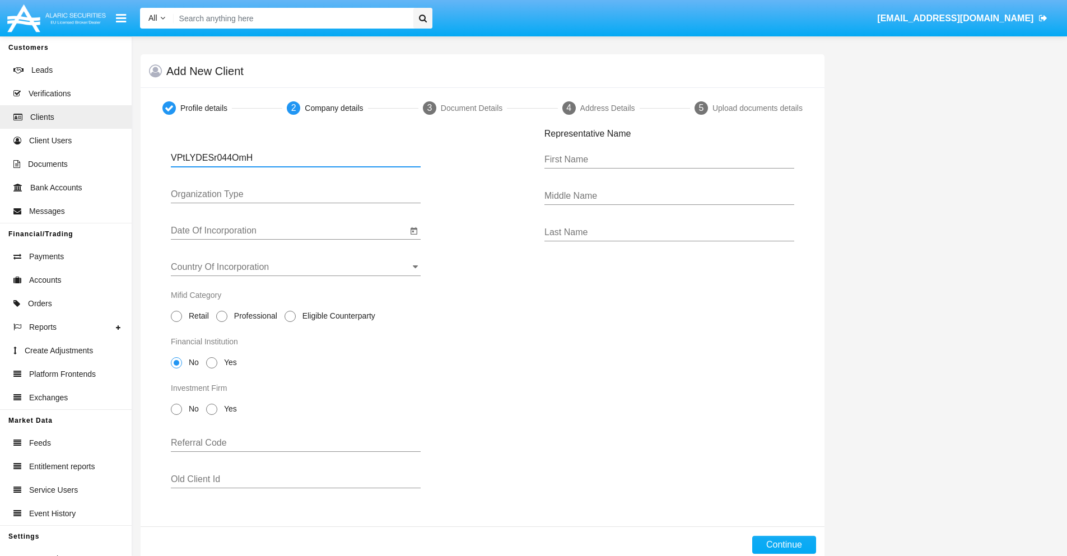
type input "VPtLYDESr044OmH"
type input "LTD"
click at [289, 231] on input "Date Of Incorporation" at bounding box center [289, 231] width 236 height 10
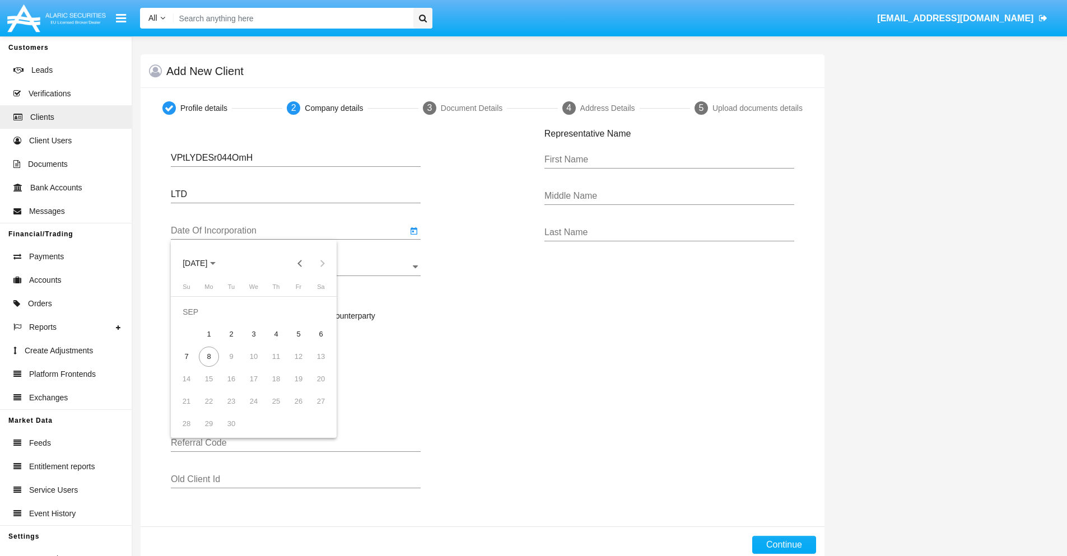
click at [204, 263] on span "SEP 2025" at bounding box center [195, 263] width 25 height 9
click at [300, 263] on button "Previous 20 years" at bounding box center [300, 263] width 22 height 22
click at [273, 410] on div "2000" at bounding box center [273, 410] width 35 height 20
click at [195, 320] on div "JAN" at bounding box center [195, 320] width 35 height 20
click at [321, 311] on div "1" at bounding box center [321, 312] width 20 height 20
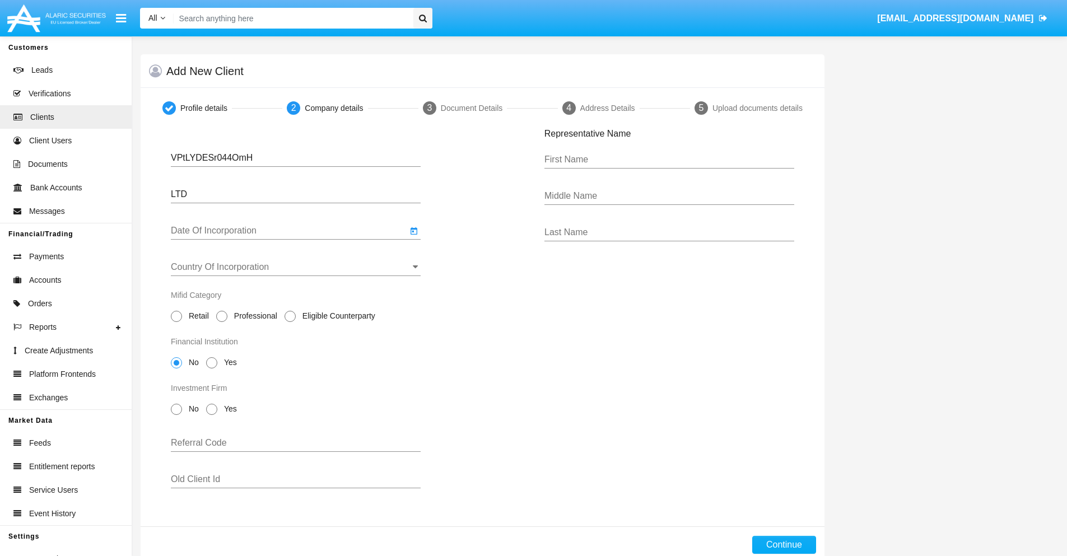
type input "01/01/00"
click at [296, 267] on input "Country Of Incorporation" at bounding box center [296, 267] width 250 height 10
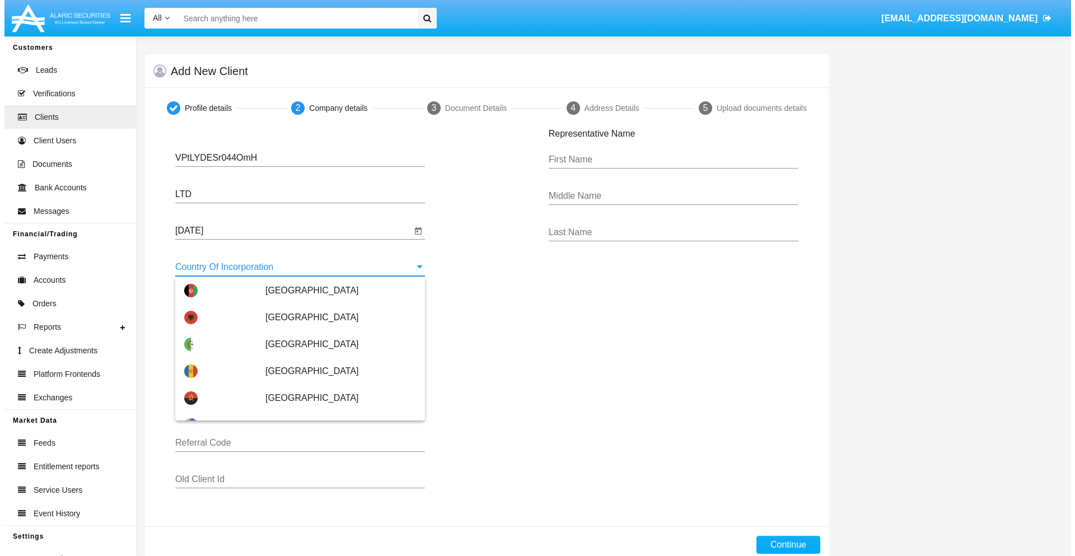
scroll to position [4024, 0]
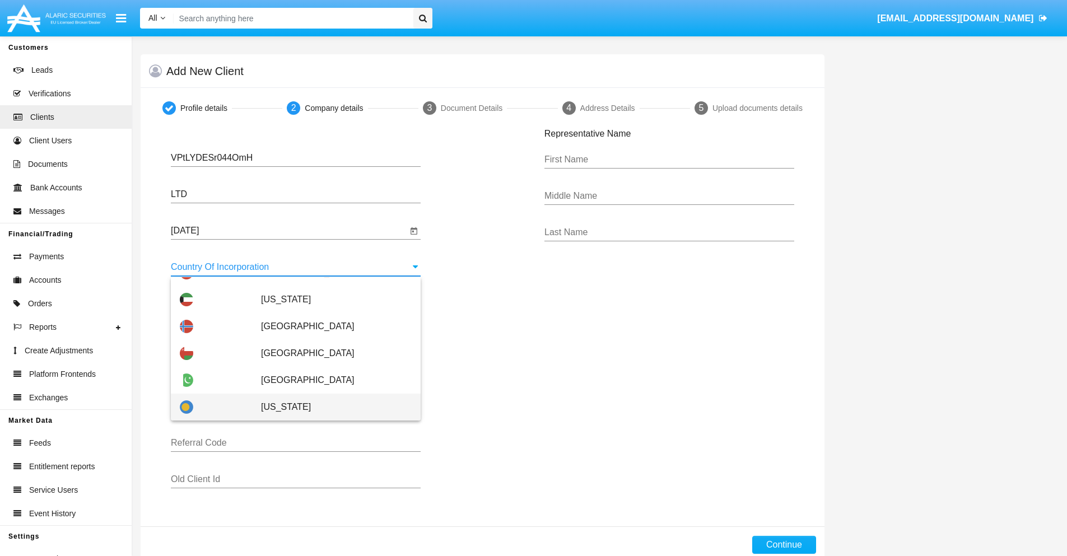
click at [330, 407] on span "[US_STATE]" at bounding box center [336, 407] width 151 height 27
type input "[US_STATE]"
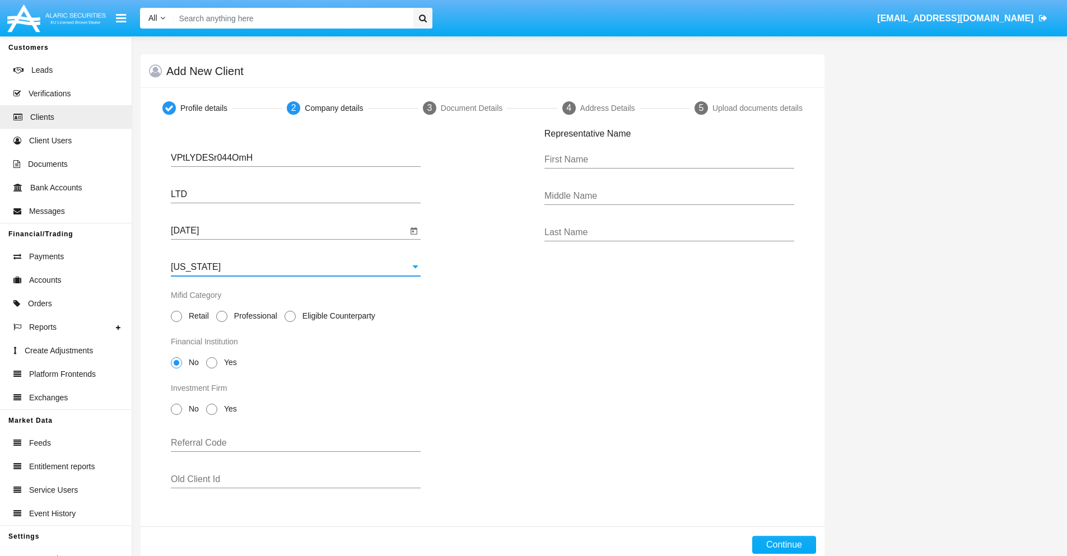
click at [253, 316] on span "Professional" at bounding box center [253, 316] width 53 height 12
click at [222, 322] on input "Professional" at bounding box center [221, 322] width 1 height 1
radio input "true"
click at [192, 362] on span "No" at bounding box center [192, 363] width 20 height 12
click at [176, 369] on input "No" at bounding box center [176, 369] width 1 height 1
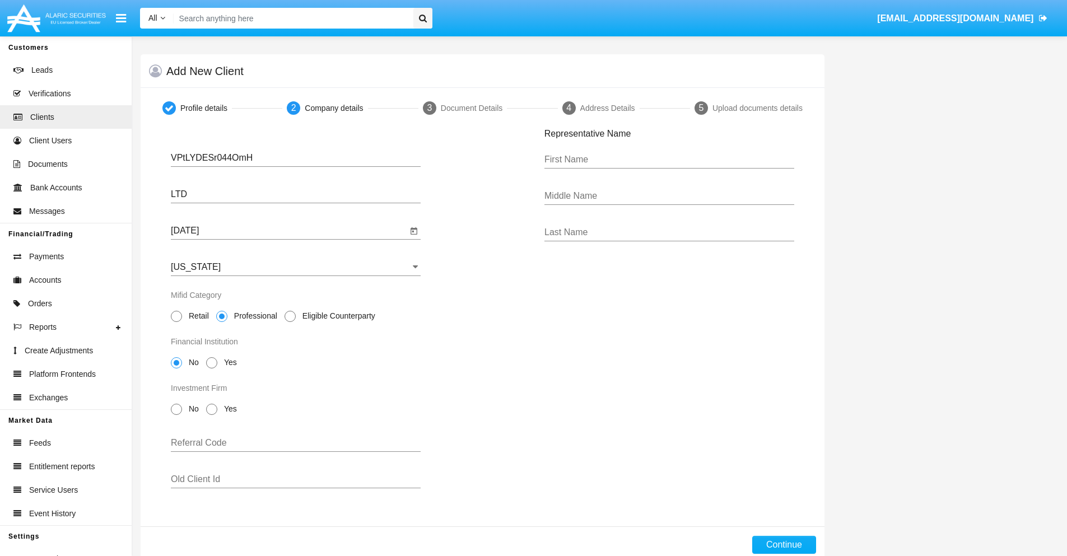
click at [192, 409] on span "No" at bounding box center [192, 409] width 20 height 12
click at [176, 415] on input "No" at bounding box center [176, 415] width 1 height 1
radio input "true"
type input "NpxNAZYekoJSzvy"
type input "tOaefvrCqrClbKK"
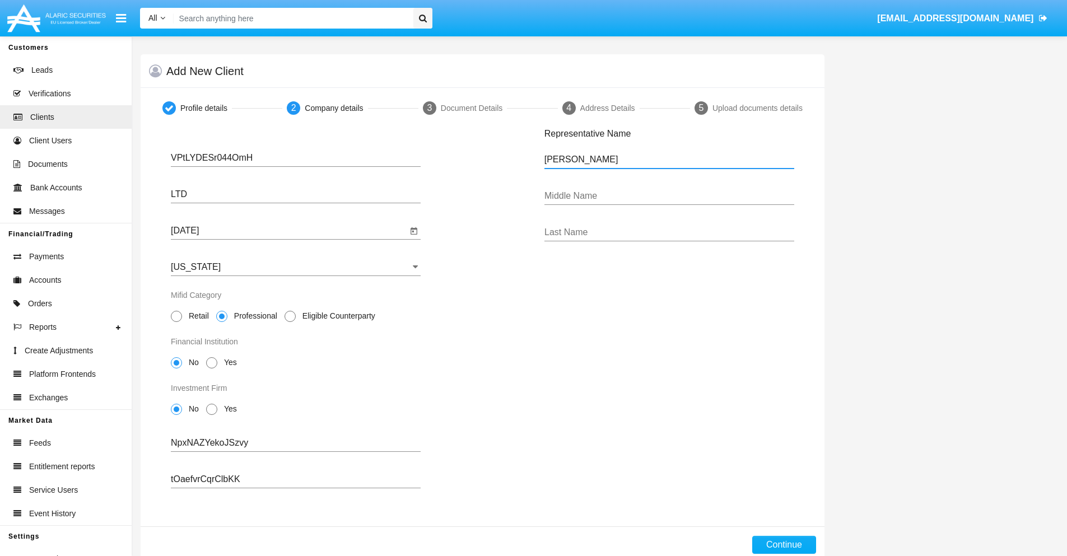
type input "Ressie"
type input "Malorie"
type input "Robel"
click at [784, 545] on button "Continue" at bounding box center [784, 545] width 64 height 18
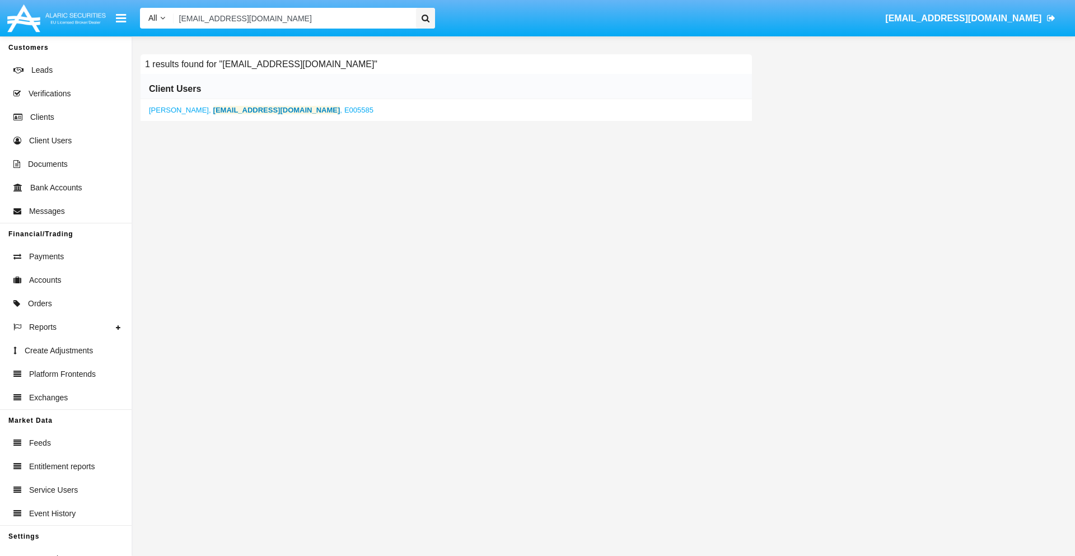
type input "emmwz74j@0-gm6t2.jp"
click at [236, 110] on b "emmwz74j@0-gm6t2.jp" at bounding box center [276, 110] width 127 height 8
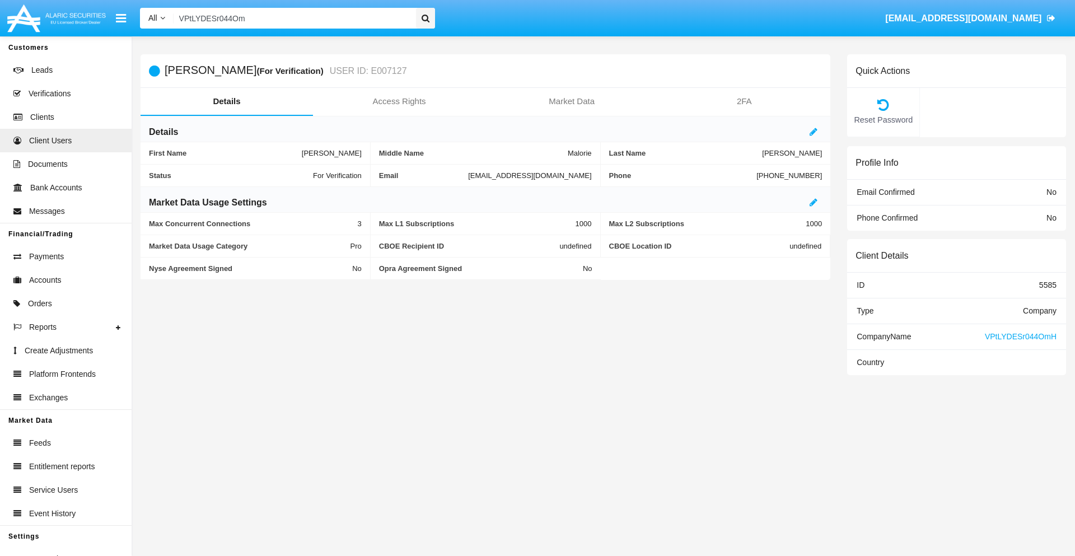
type input "VPtLYDESr044OmH"
